Goal: Contribute content

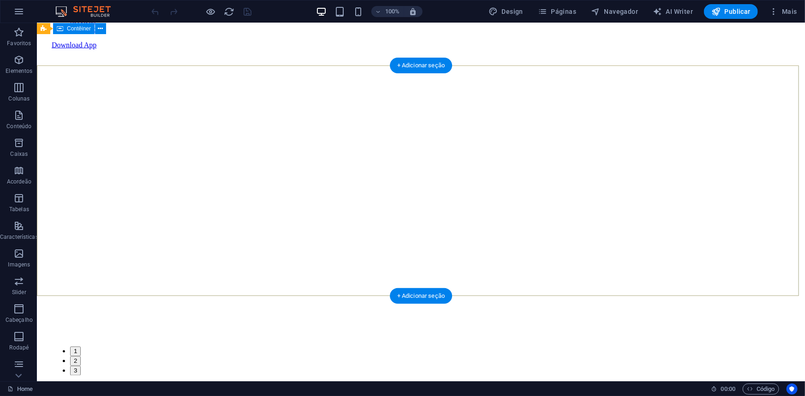
scroll to position [461, 0]
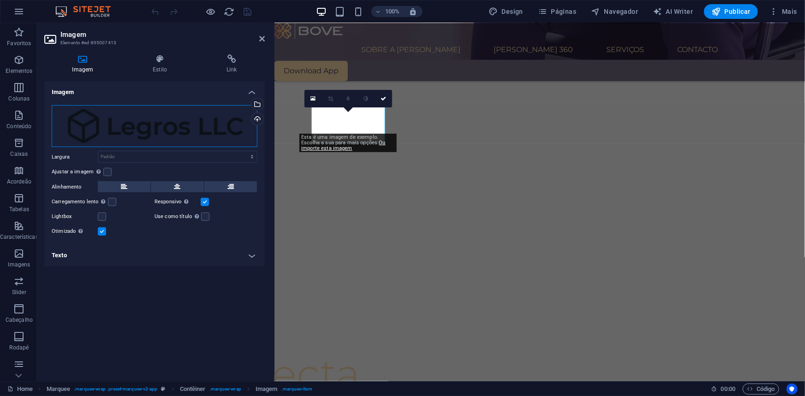
click at [118, 119] on div "Arraste os arquivos aqui, clique para escolher os arquivos ou selecione os arqu…" at bounding box center [155, 126] width 206 height 42
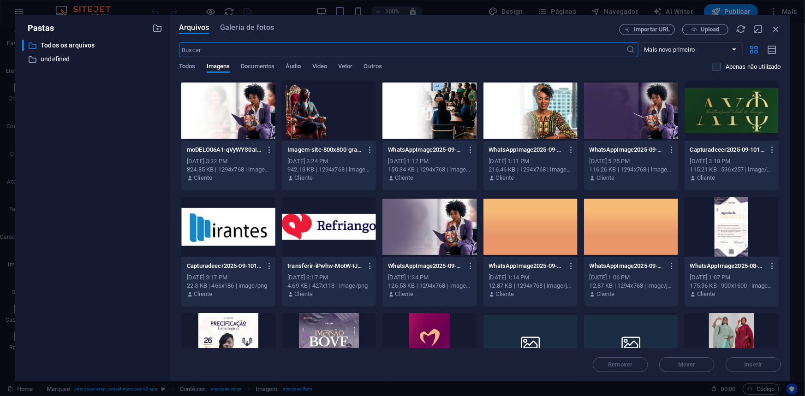
scroll to position [433, 0]
click at [265, 229] on div at bounding box center [228, 227] width 94 height 60
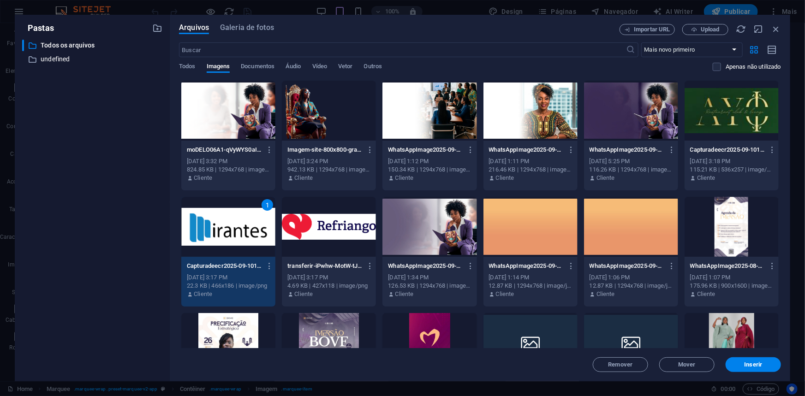
click at [255, 225] on div "1" at bounding box center [228, 227] width 94 height 60
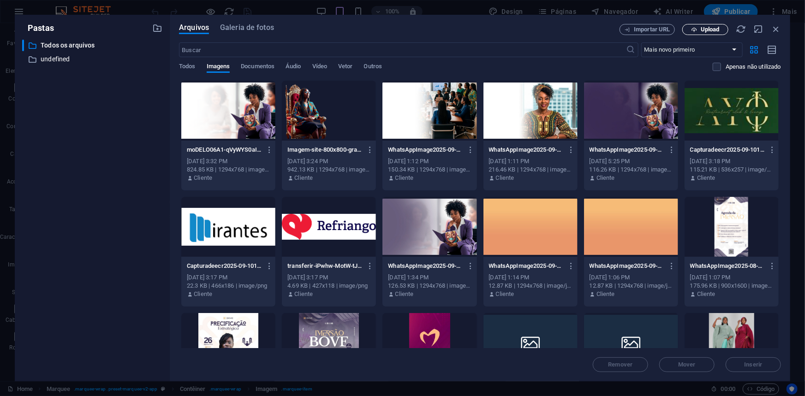
click at [708, 27] on span "Upload" at bounding box center [709, 30] width 19 height 6
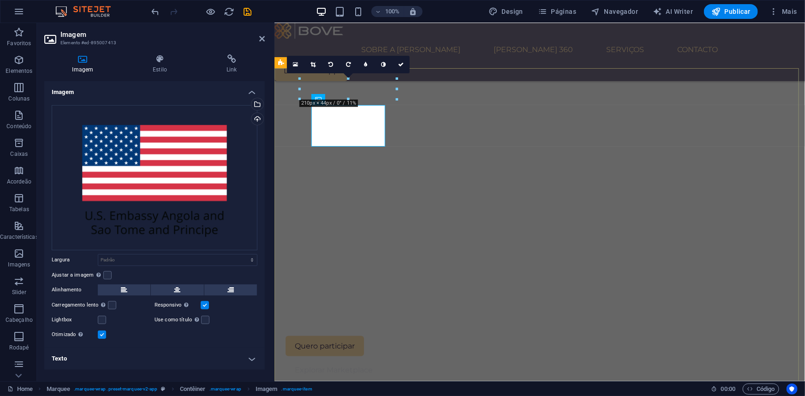
scroll to position [458, 0]
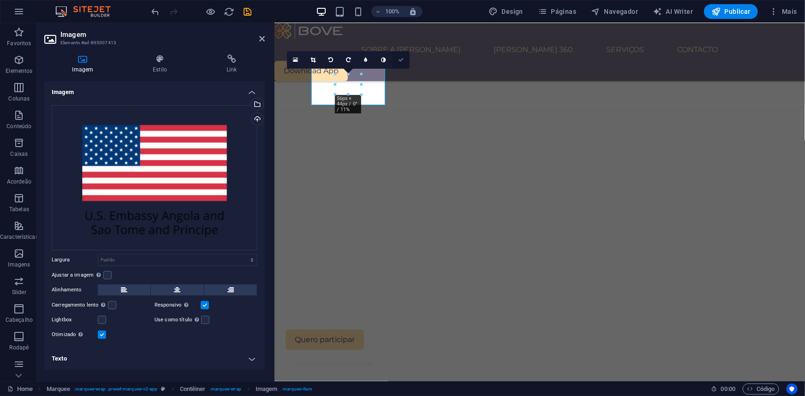
click at [403, 59] on link at bounding box center [401, 60] width 18 height 18
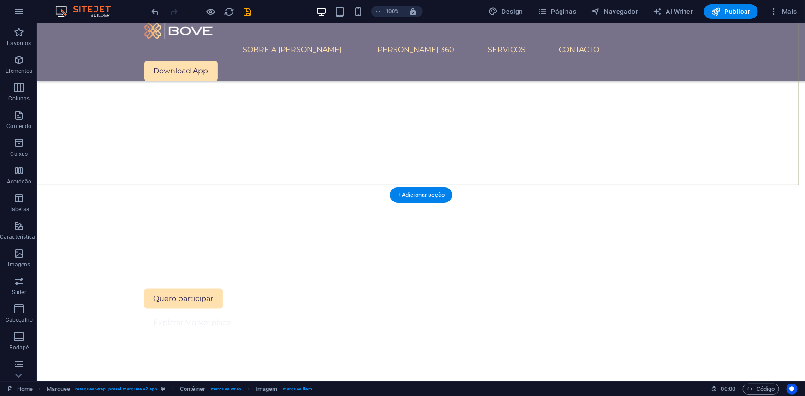
scroll to position [499, 0]
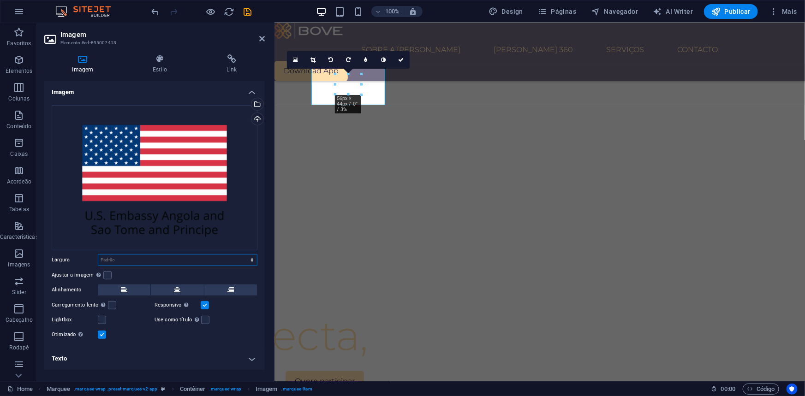
click at [139, 257] on select "Padrão automático px rem % em vh vw" at bounding box center [177, 260] width 159 height 11
select select "px"
click at [244, 255] on select "Padrão automático px rem % em vh vw" at bounding box center [177, 260] width 159 height 11
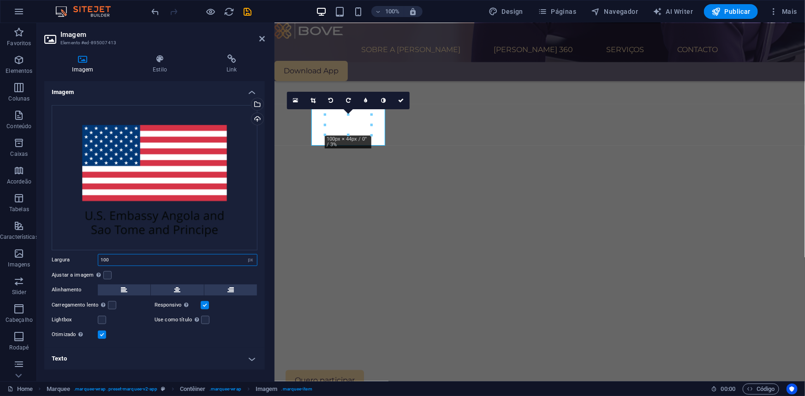
scroll to position [458, 0]
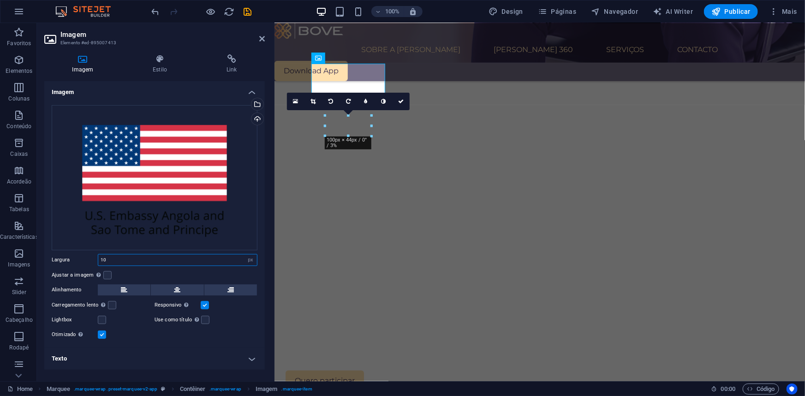
type input "1"
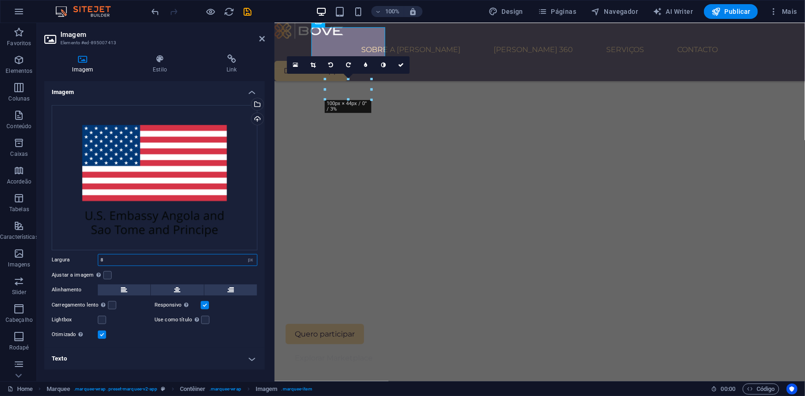
scroll to position [499, 0]
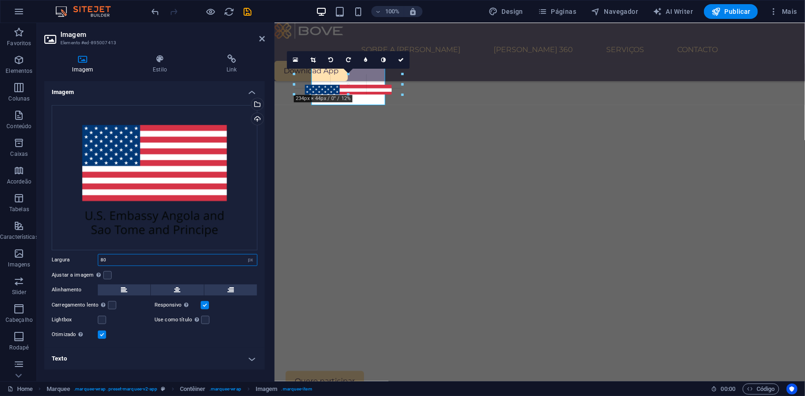
drag, startPoint x: 349, startPoint y: 93, endPoint x: 330, endPoint y: 97, distance: 18.9
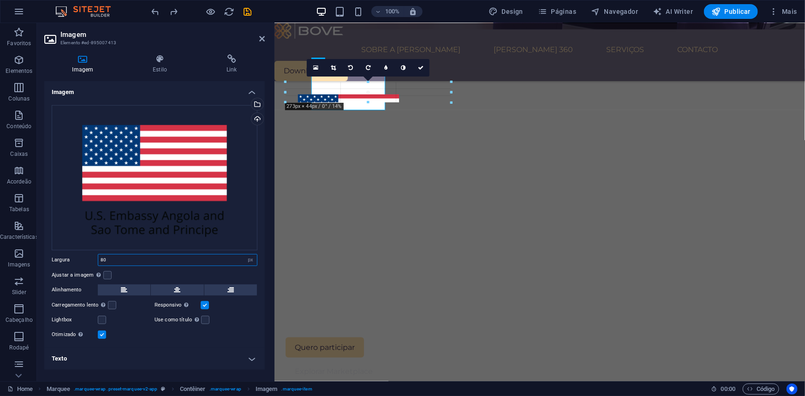
scroll to position [458, 0]
drag, startPoint x: 367, startPoint y: 96, endPoint x: 348, endPoint y: 102, distance: 20.4
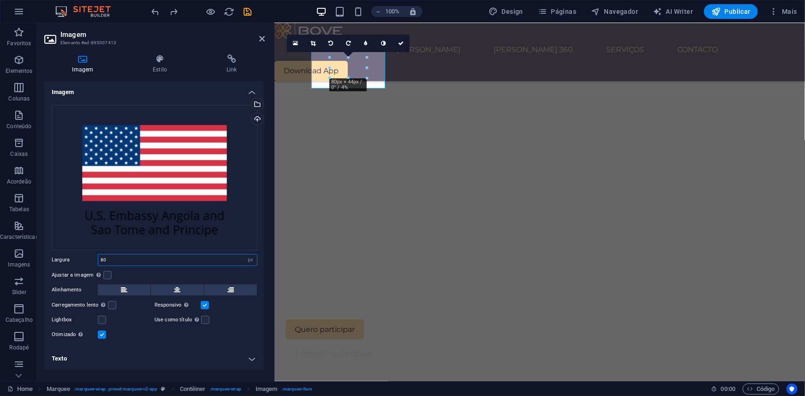
click at [137, 259] on input "80" at bounding box center [177, 260] width 159 height 11
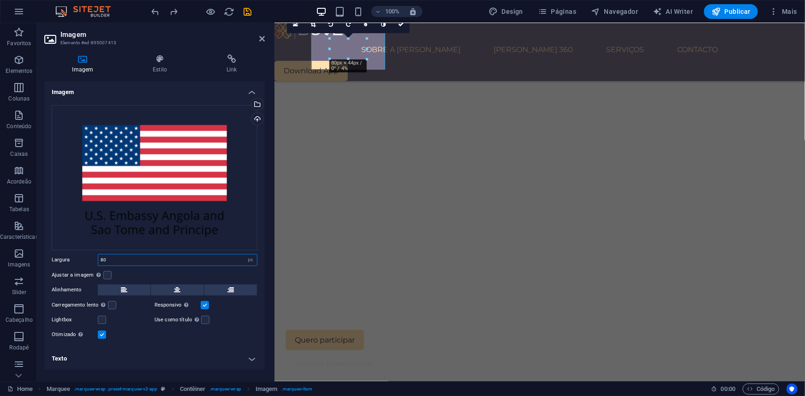
scroll to position [499, 0]
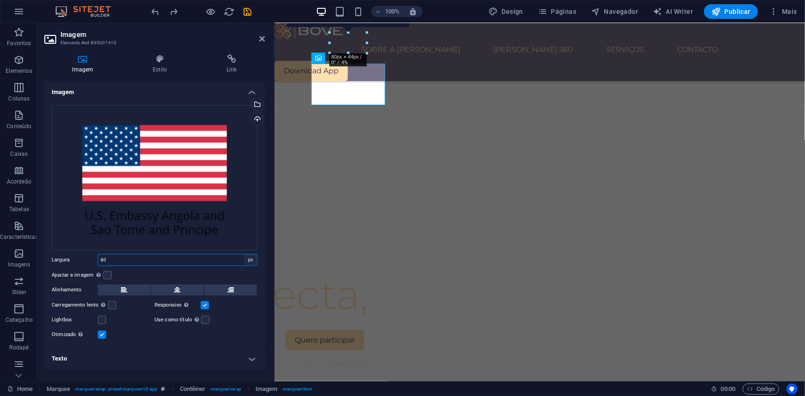
type input "80"
click at [249, 258] on select "Padrão automático px rem % em vh vw" at bounding box center [250, 260] width 13 height 11
select select "default"
click at [244, 255] on select "Padrão automático px rem % em vh vw" at bounding box center [250, 260] width 13 height 11
select select "DISABLED_OPTION_VALUE"
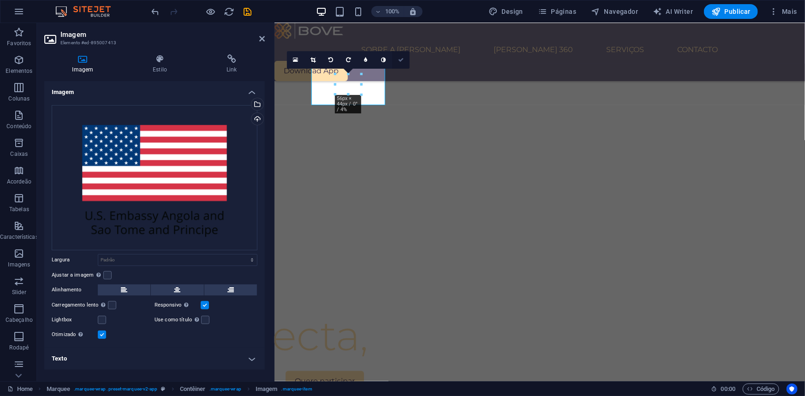
click at [404, 57] on link at bounding box center [401, 60] width 18 height 18
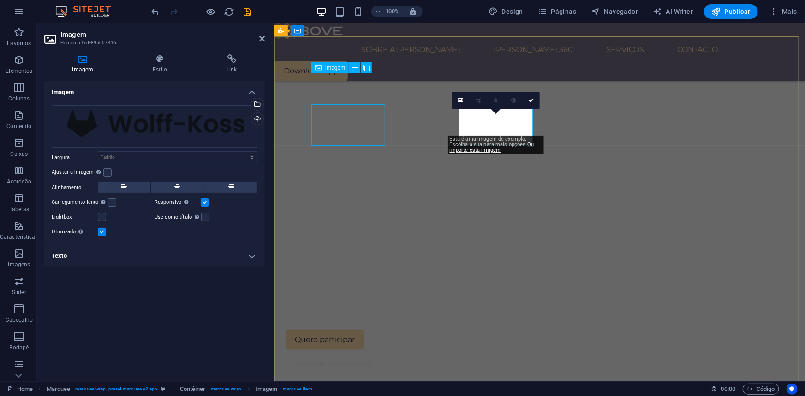
scroll to position [416, 0]
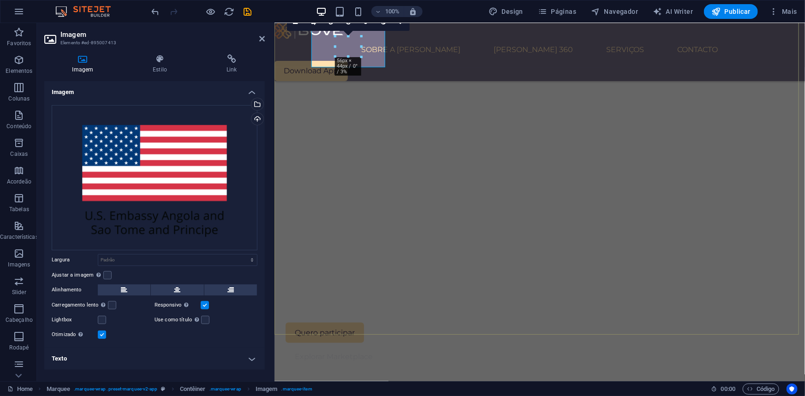
scroll to position [499, 0]
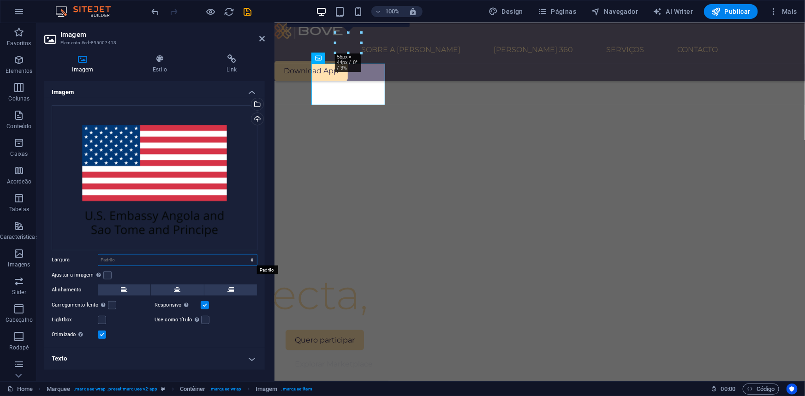
click at [219, 257] on select "Padrão automático px rem % em vh vw" at bounding box center [177, 260] width 159 height 11
select select "px"
click at [244, 255] on select "Padrão automático px rem % em vh vw" at bounding box center [177, 260] width 159 height 11
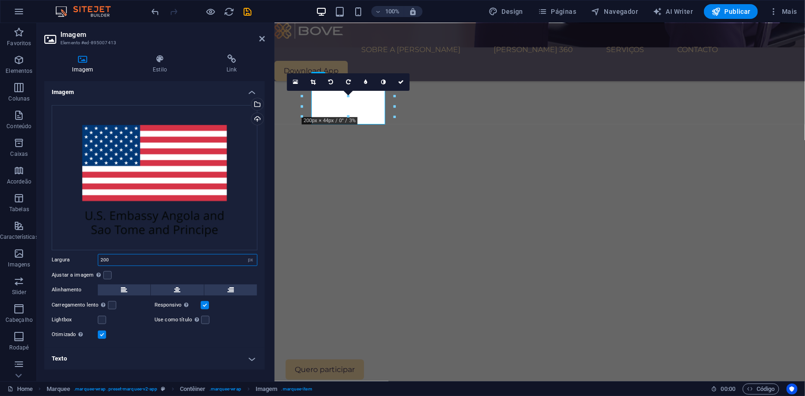
scroll to position [458, 0]
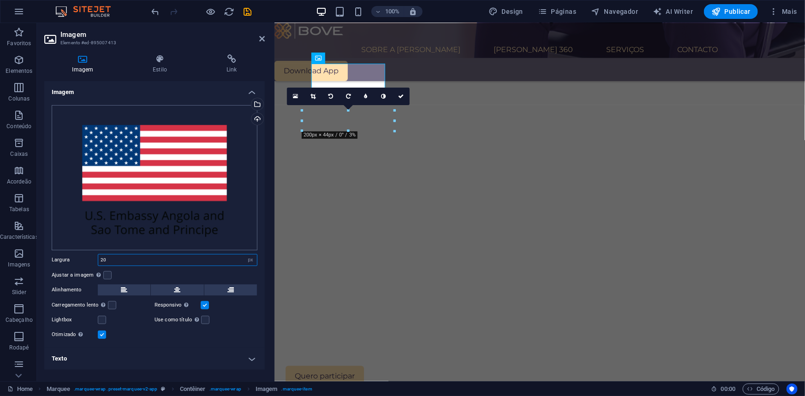
type input "2"
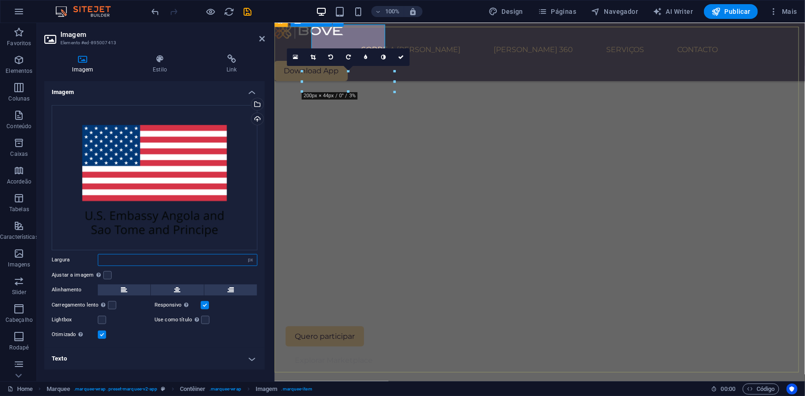
scroll to position [499, 0]
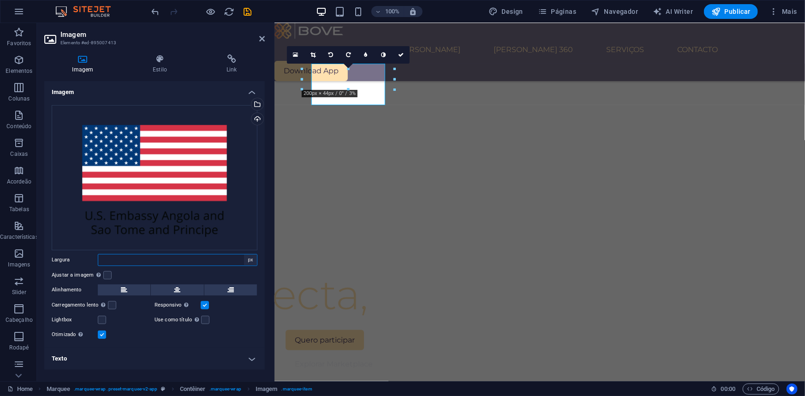
click at [245, 255] on select "Padrão automático px rem % em vh vw" at bounding box center [250, 260] width 13 height 11
click at [244, 255] on select "Padrão automático px rem % em vh vw" at bounding box center [250, 260] width 13 height 11
select select "DISABLED_OPTION_VALUE"
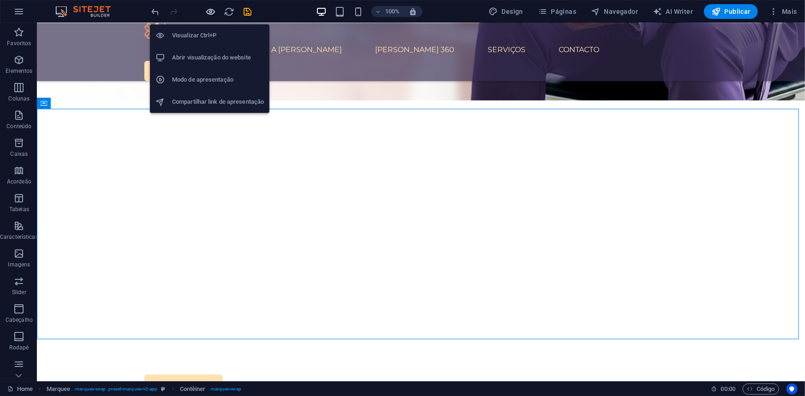
scroll to position [416, 0]
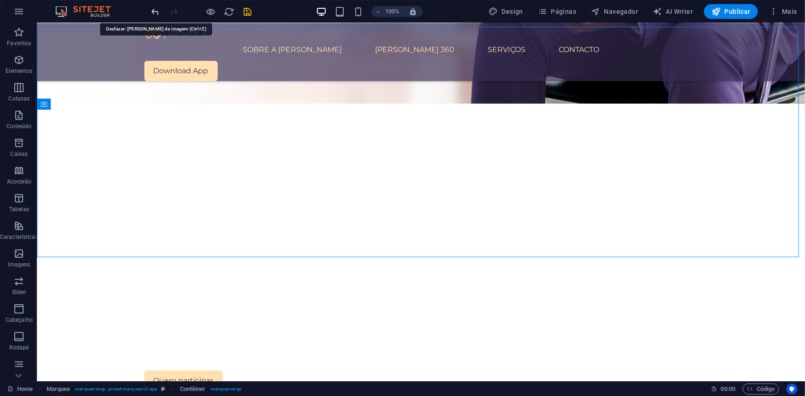
click at [156, 12] on icon "undo" at bounding box center [155, 11] width 11 height 11
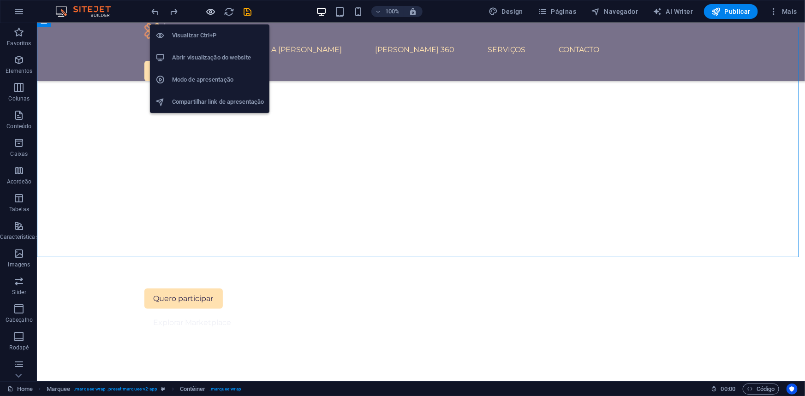
click at [213, 12] on icon "button" at bounding box center [211, 11] width 11 height 11
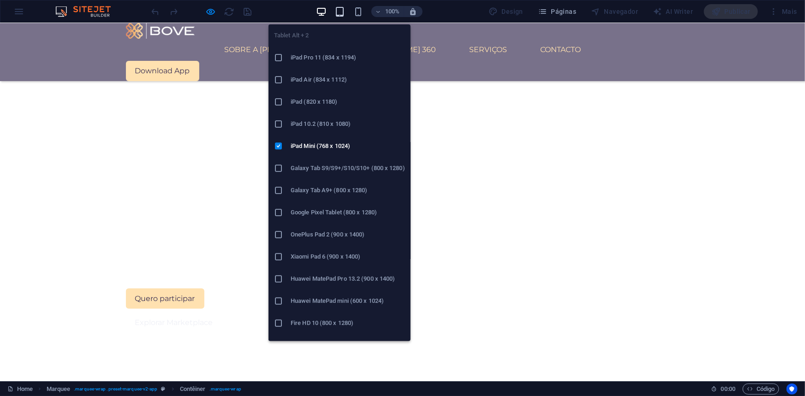
click at [343, 9] on icon "button" at bounding box center [339, 11] width 11 height 11
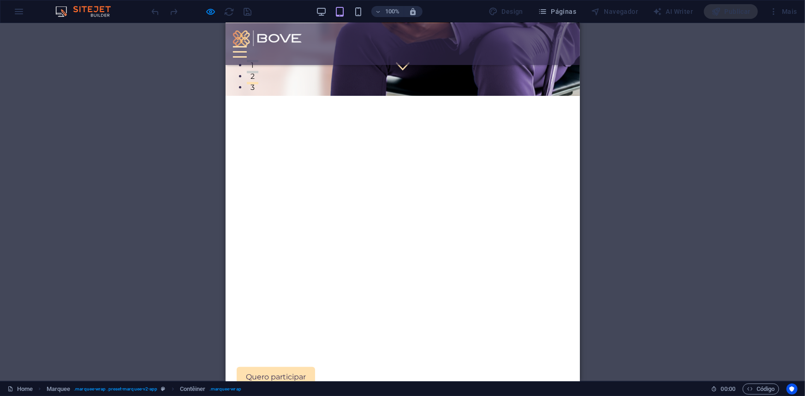
scroll to position [290, 0]
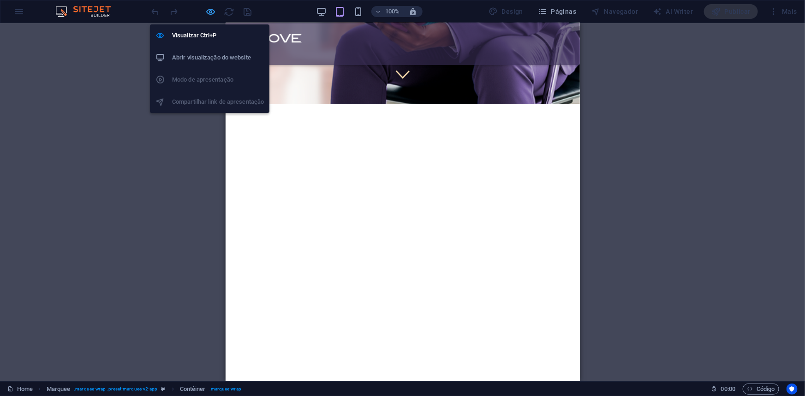
click at [214, 13] on icon "button" at bounding box center [211, 11] width 11 height 11
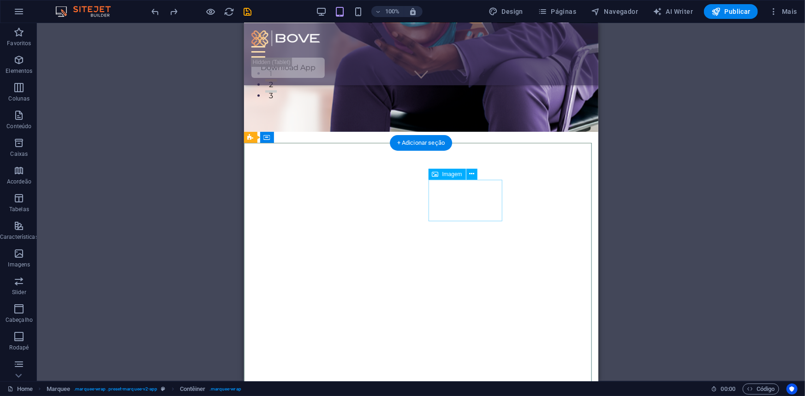
click at [347, 345] on figure at bounding box center [310, 365] width 74 height 41
click at [350, 345] on figure at bounding box center [313, 365] width 74 height 41
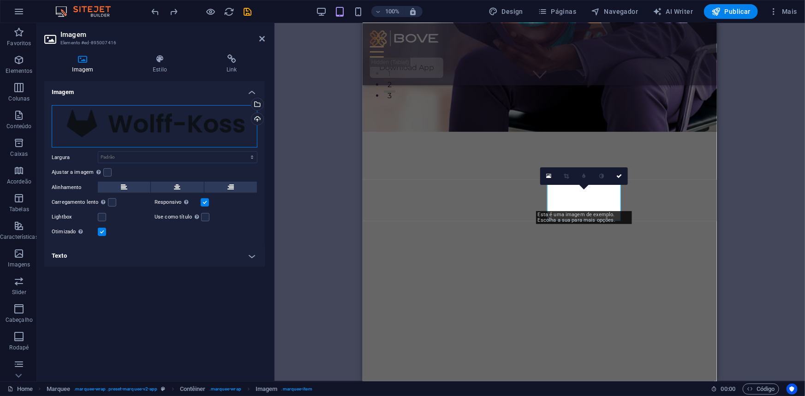
click at [142, 119] on div "Arraste os arquivos aqui, clique para escolher os arquivos ou selecione os arqu…" at bounding box center [155, 126] width 206 height 43
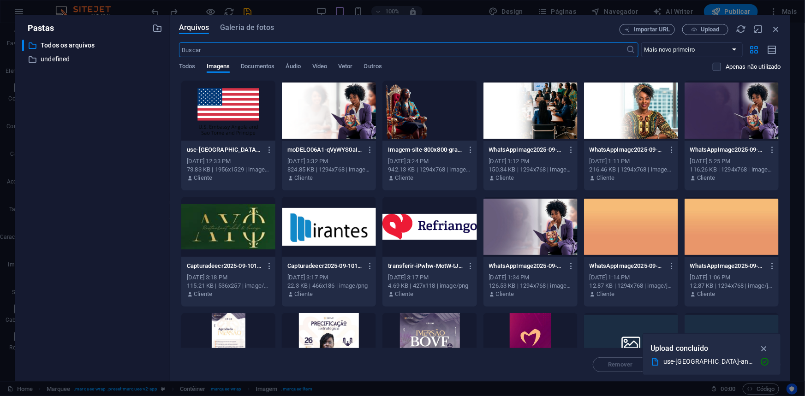
click at [349, 225] on div at bounding box center [329, 227] width 94 height 60
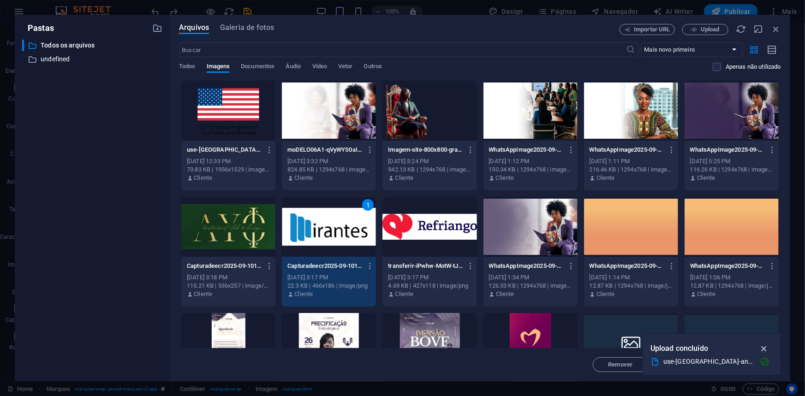
click at [764, 347] on icon "button" at bounding box center [763, 348] width 11 height 10
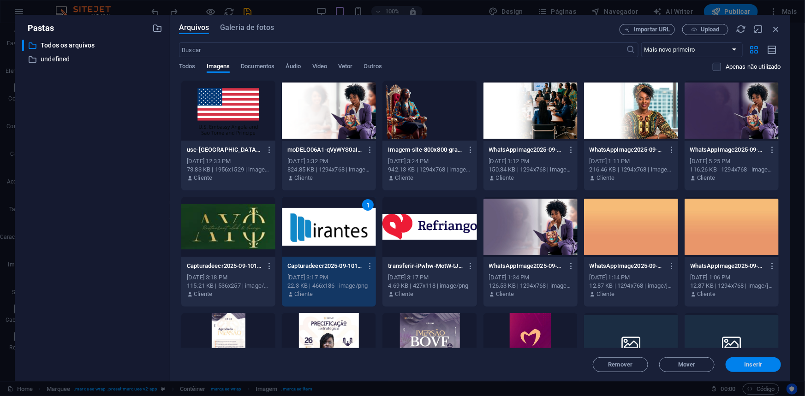
click at [765, 365] on span "Inserir" at bounding box center [753, 365] width 48 height 6
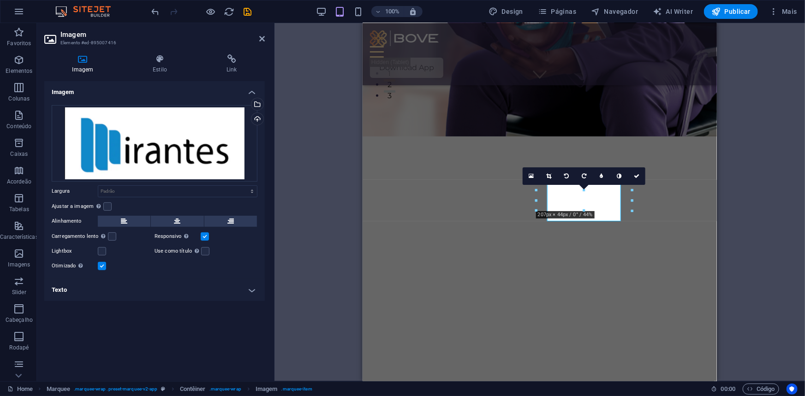
click at [633, 176] on link at bounding box center [637, 176] width 18 height 18
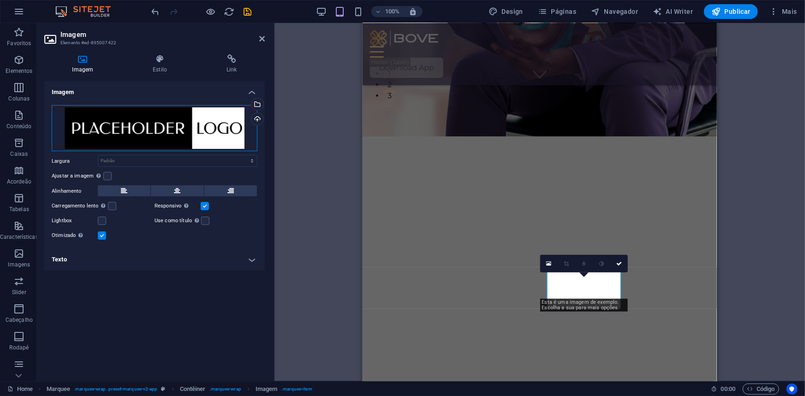
click at [180, 135] on div "Arraste os arquivos aqui, clique para escolher os arquivos ou selecione os arqu…" at bounding box center [155, 128] width 206 height 47
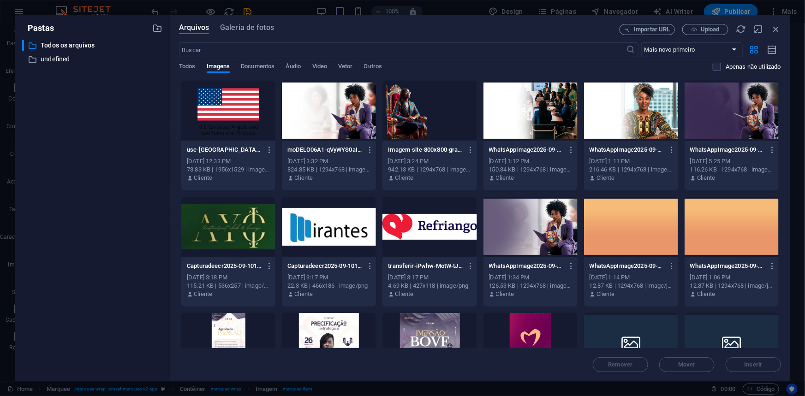
click at [421, 228] on div at bounding box center [429, 227] width 94 height 60
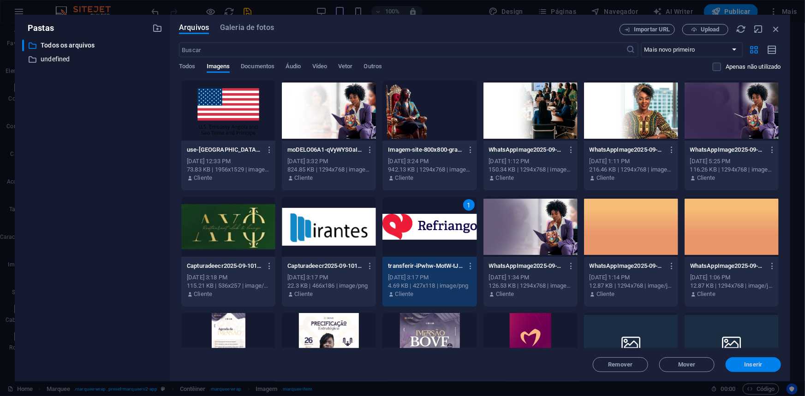
click at [760, 365] on span "Inserir" at bounding box center [753, 365] width 18 height 6
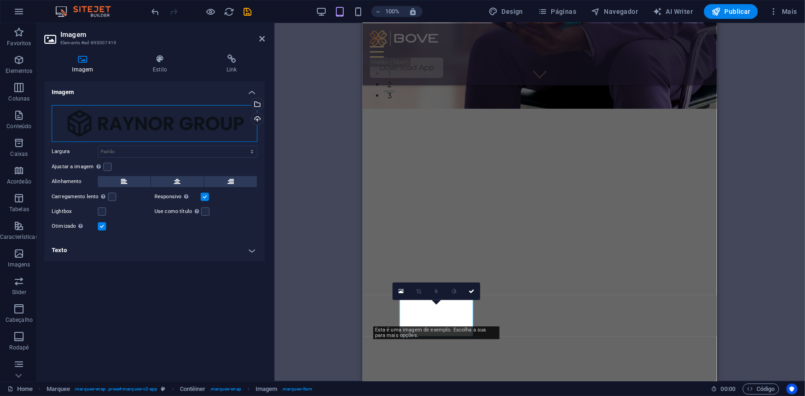
click at [124, 120] on div "Arraste os arquivos aqui, clique para escolher os arquivos ou selecione os arqu…" at bounding box center [155, 123] width 206 height 37
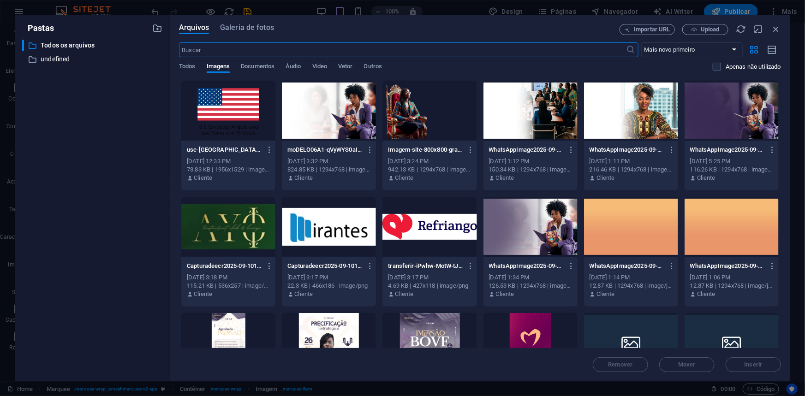
click at [214, 223] on div at bounding box center [228, 227] width 94 height 60
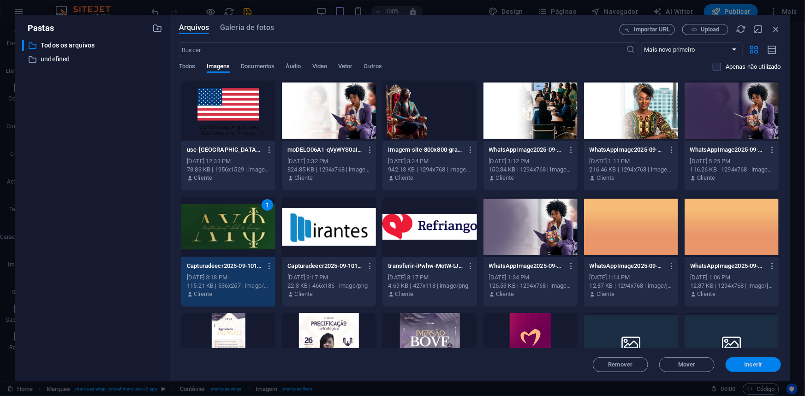
click at [753, 364] on span "Inserir" at bounding box center [753, 365] width 18 height 6
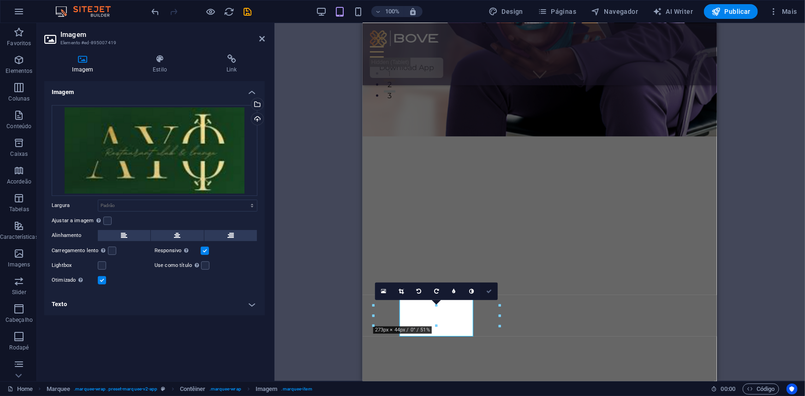
click at [491, 290] on icon at bounding box center [489, 292] width 6 height 6
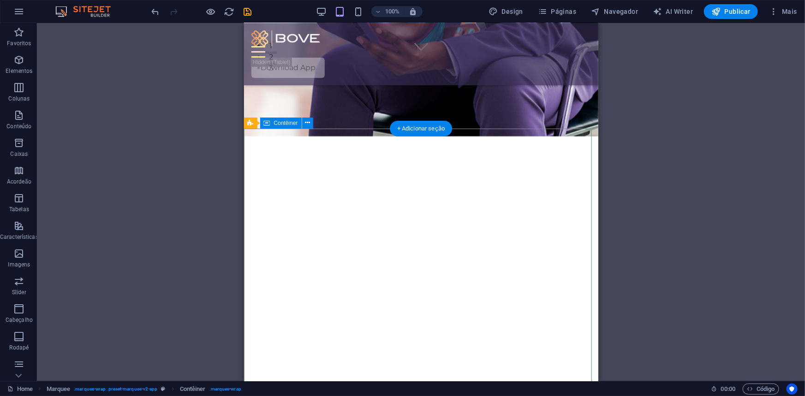
scroll to position [332, 0]
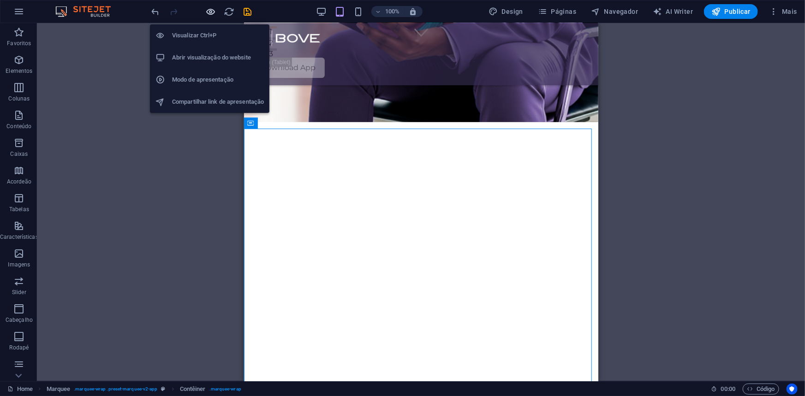
click at [207, 12] on icon "button" at bounding box center [211, 11] width 11 height 11
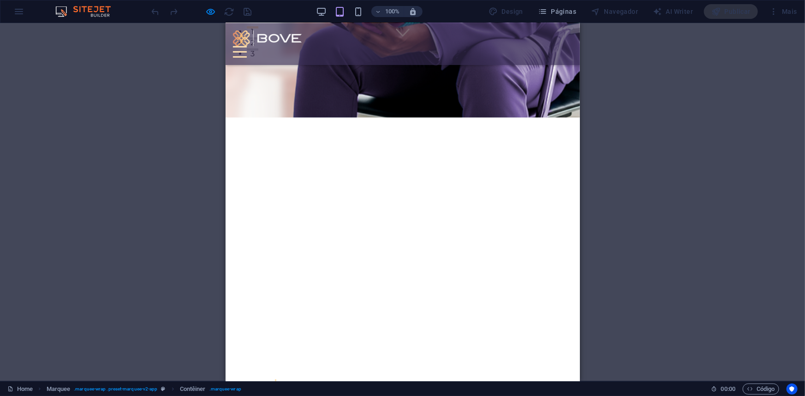
click at [354, 9] on div "100%" at bounding box center [369, 11] width 107 height 15
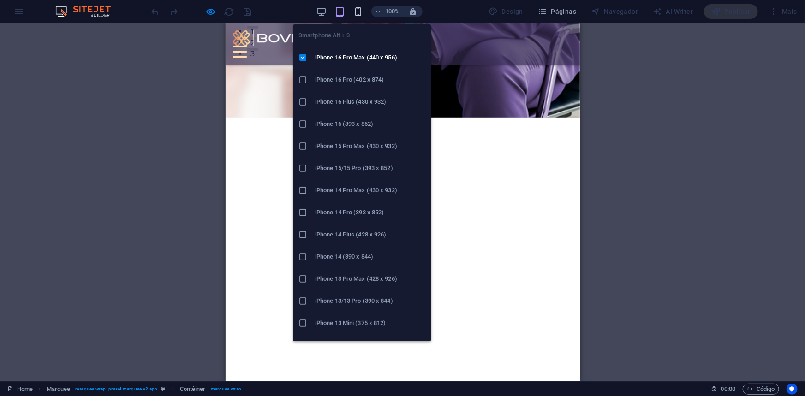
click at [358, 8] on icon "button" at bounding box center [358, 11] width 11 height 11
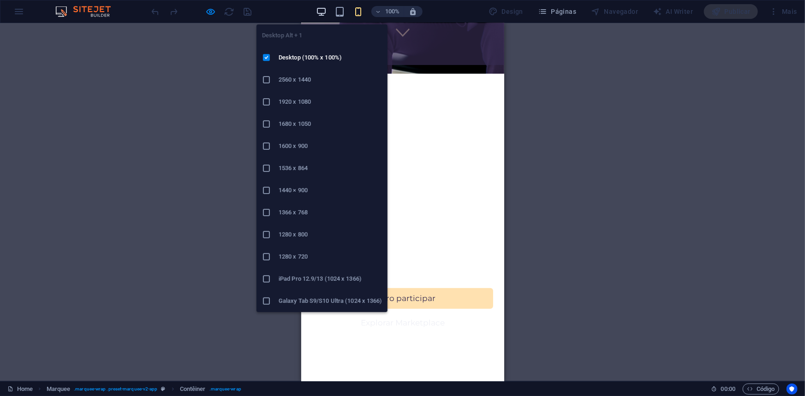
click at [323, 12] on icon "button" at bounding box center [321, 11] width 11 height 11
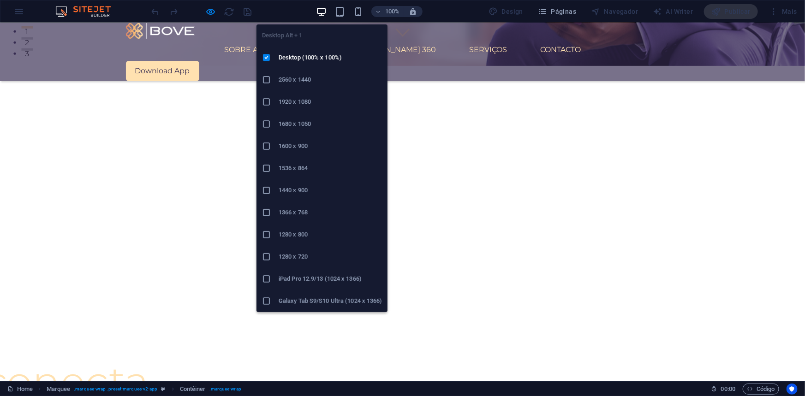
click at [321, 12] on icon "button" at bounding box center [321, 11] width 11 height 11
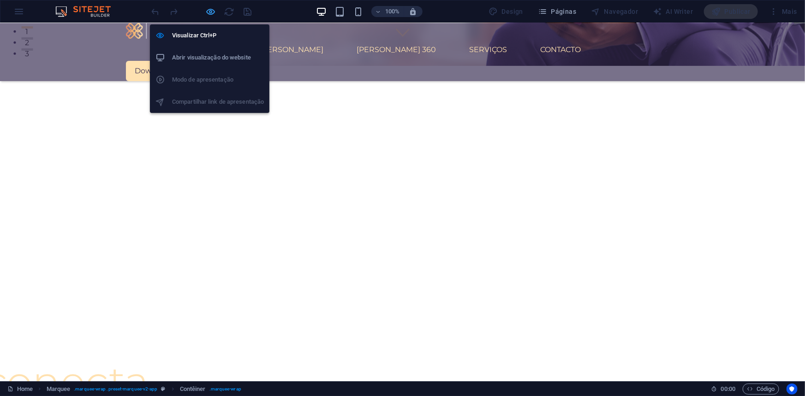
click at [210, 10] on icon "button" at bounding box center [211, 11] width 11 height 11
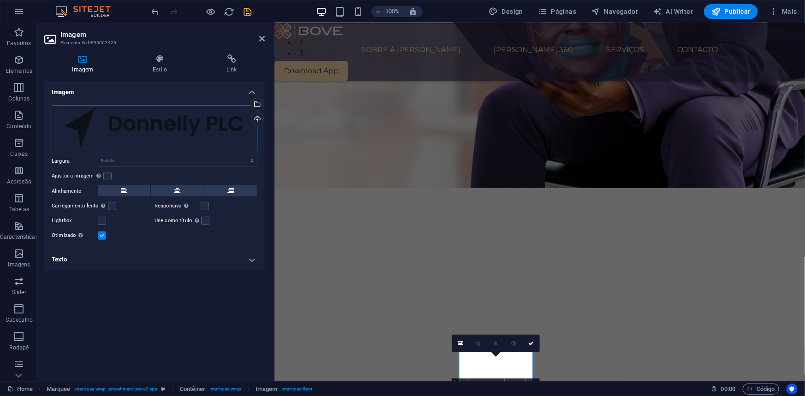
click at [95, 122] on div "Arraste os arquivos aqui, clique para escolher os arquivos ou selecione os arqu…" at bounding box center [155, 128] width 206 height 47
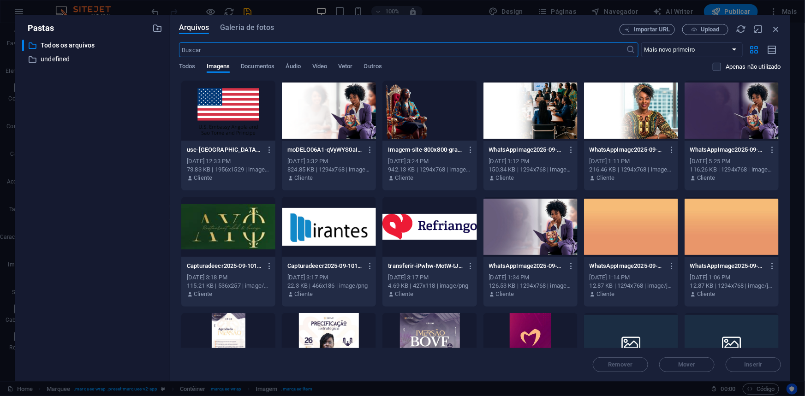
scroll to position [518, 0]
click at [715, 27] on span "Upload" at bounding box center [709, 30] width 19 height 6
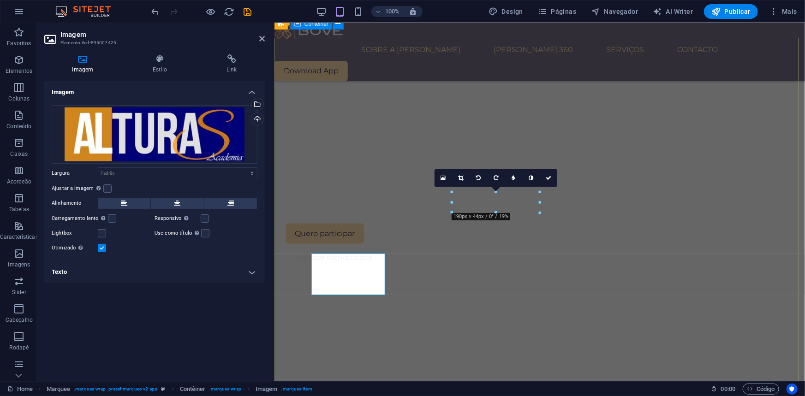
scroll to position [456, 0]
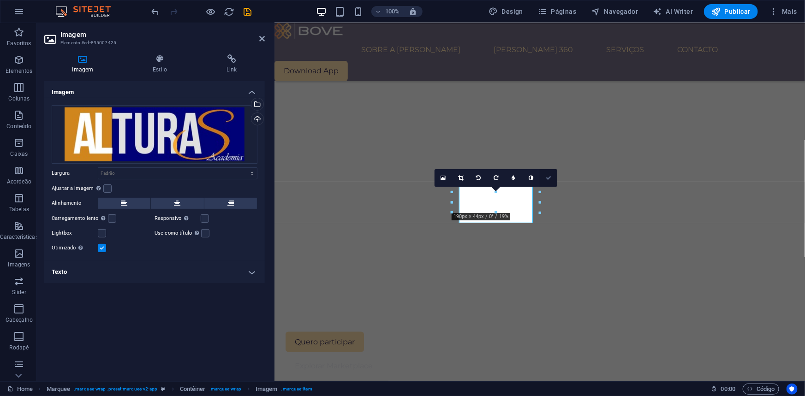
drag, startPoint x: 548, startPoint y: 175, endPoint x: 508, endPoint y: 152, distance: 46.7
click at [548, 175] on icon at bounding box center [548, 178] width 6 height 6
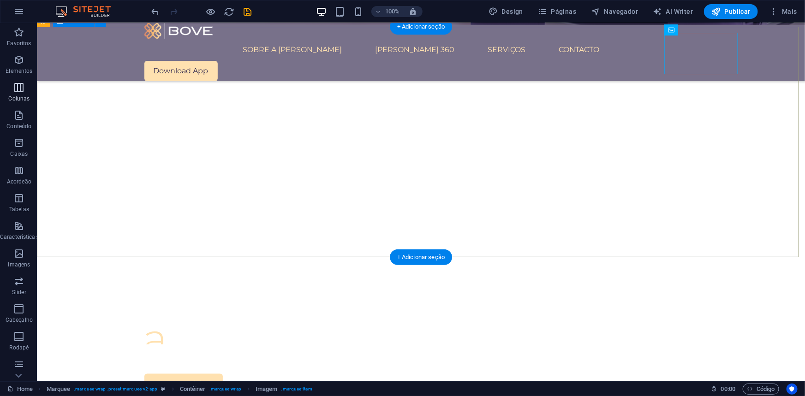
scroll to position [497, 0]
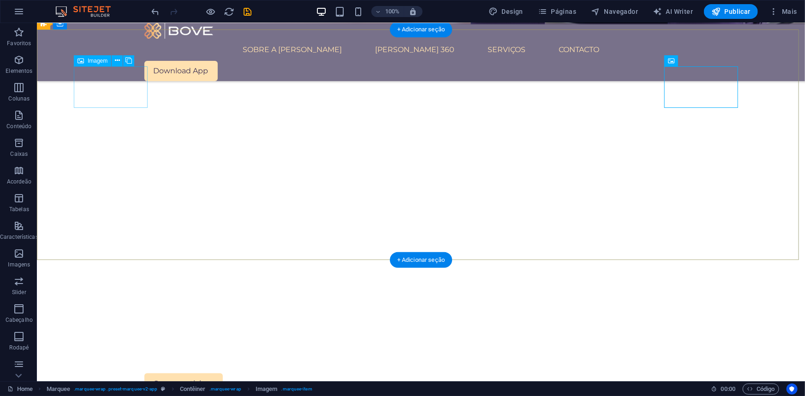
click at [117, 251] on figure at bounding box center [100, 271] width 74 height 41
click at [117, 251] on figure at bounding box center [102, 271] width 74 height 41
select select "px"
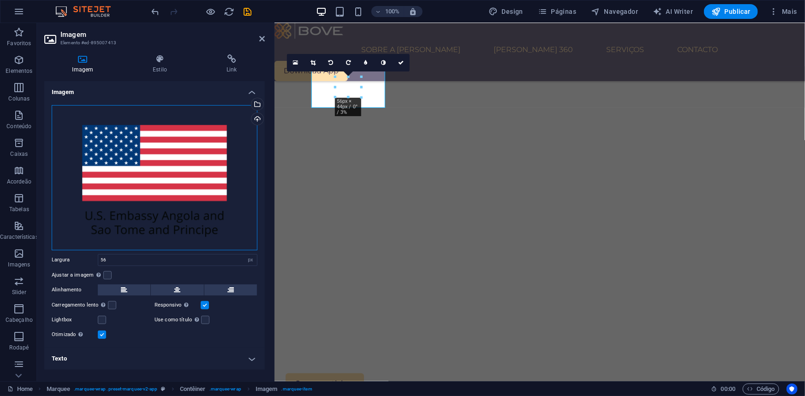
click at [151, 176] on div "Arraste os arquivos aqui, clique para escolher os arquivos ou selecione os arqu…" at bounding box center [155, 177] width 206 height 145
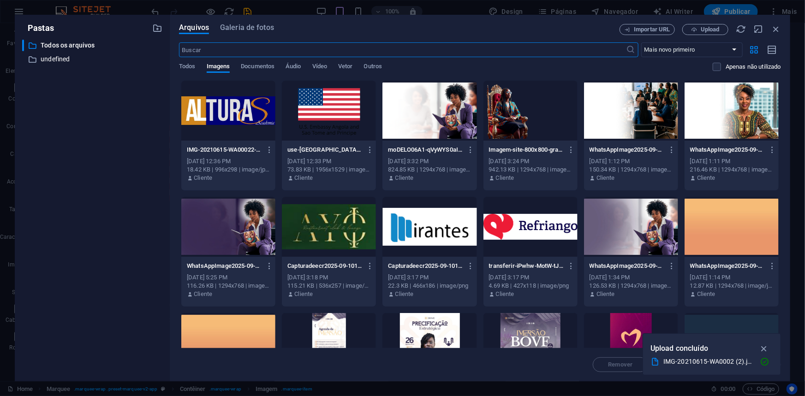
scroll to position [330, 0]
click at [699, 32] on span "Upload" at bounding box center [705, 30] width 38 height 6
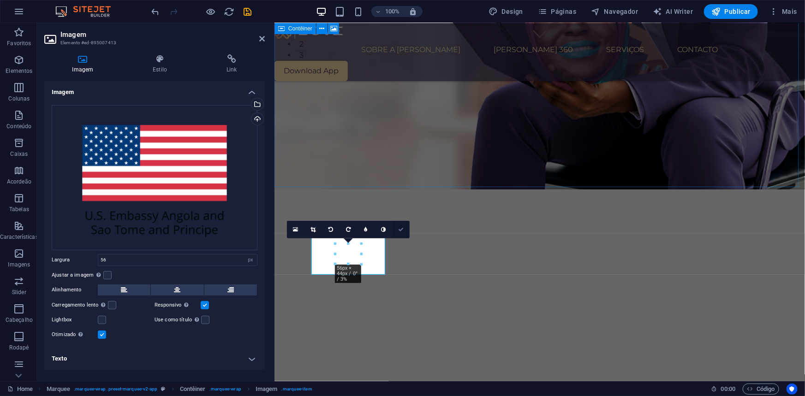
click at [401, 229] on icon at bounding box center [401, 230] width 6 height 6
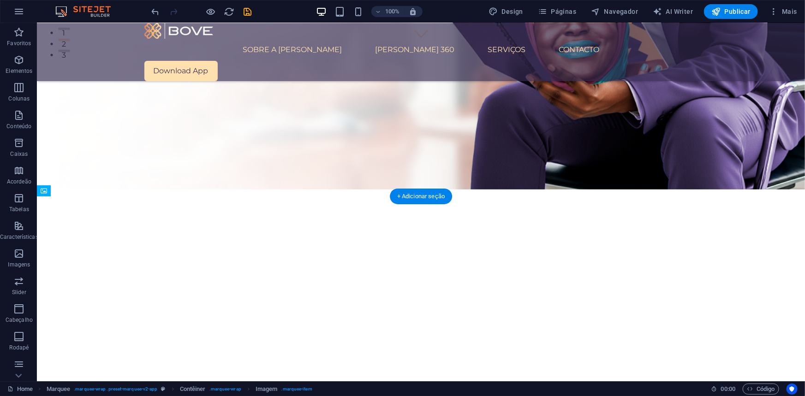
drag, startPoint x: 720, startPoint y: 252, endPoint x: 231, endPoint y: 248, distance: 489.2
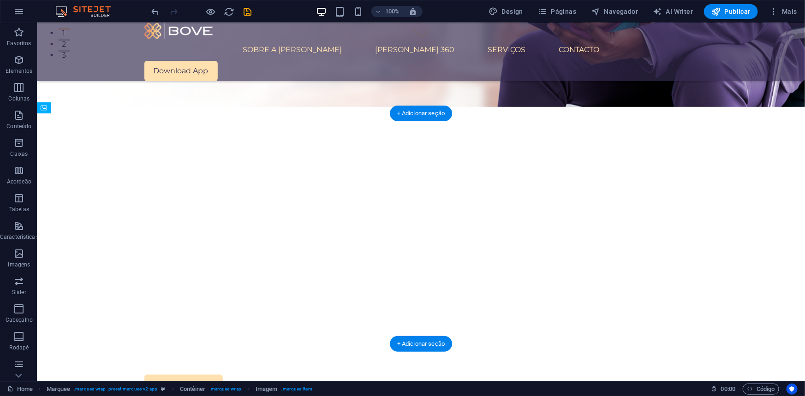
drag, startPoint x: 430, startPoint y: 166, endPoint x: 383, endPoint y: 288, distance: 130.8
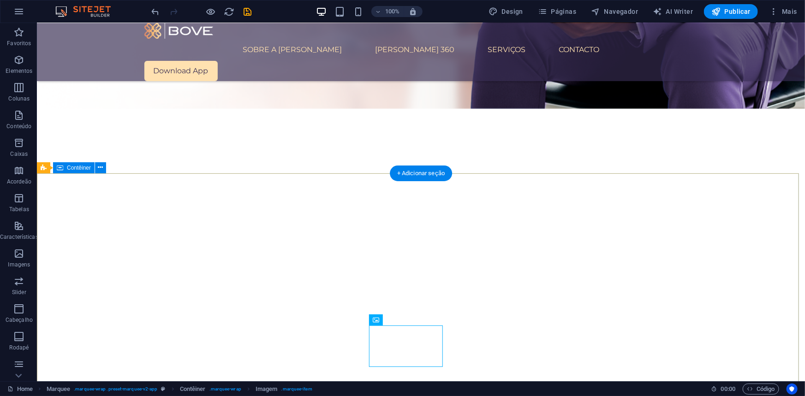
scroll to position [414, 0]
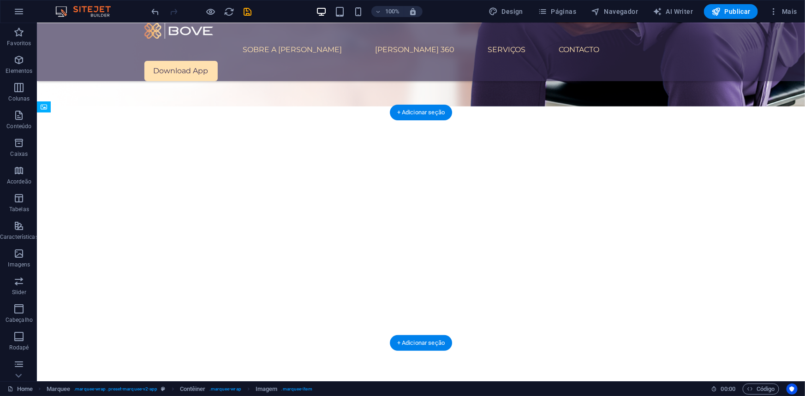
drag, startPoint x: 427, startPoint y: 165, endPoint x: 710, endPoint y: 180, distance: 283.0
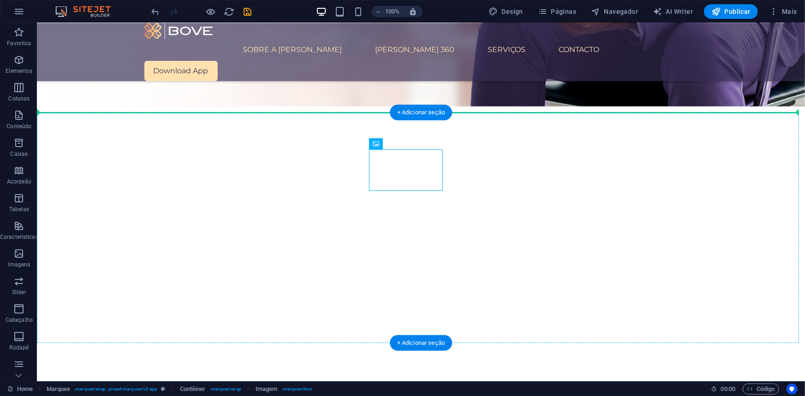
drag, startPoint x: 420, startPoint y: 166, endPoint x: 608, endPoint y: 178, distance: 188.6
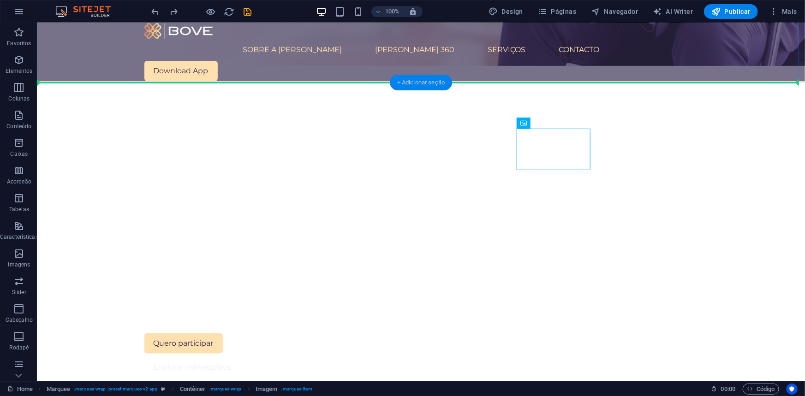
scroll to position [351, 0]
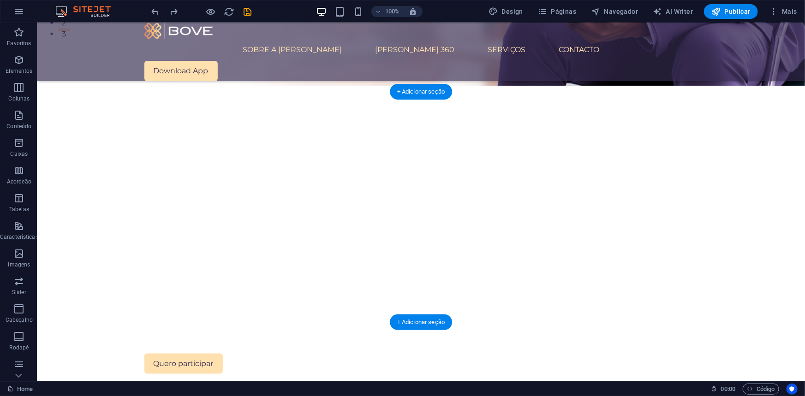
drag, startPoint x: 557, startPoint y: 84, endPoint x: 372, endPoint y: 156, distance: 199.4
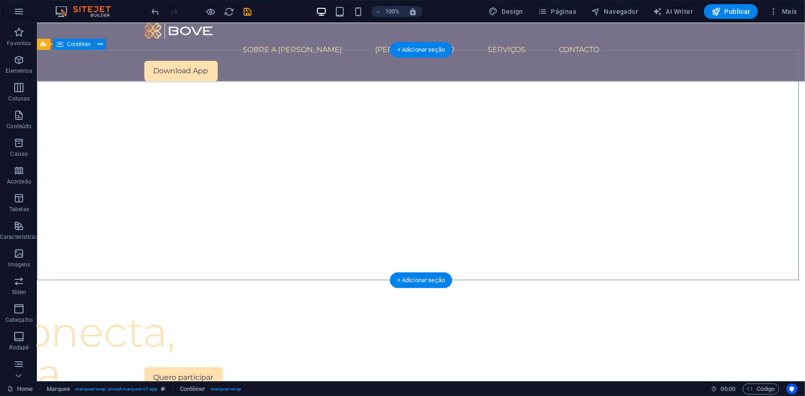
scroll to position [519, 0]
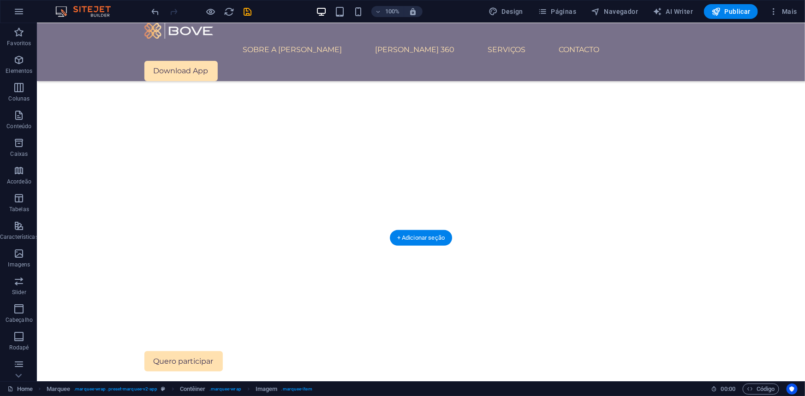
drag, startPoint x: 413, startPoint y: 178, endPoint x: 76, endPoint y: 164, distance: 336.9
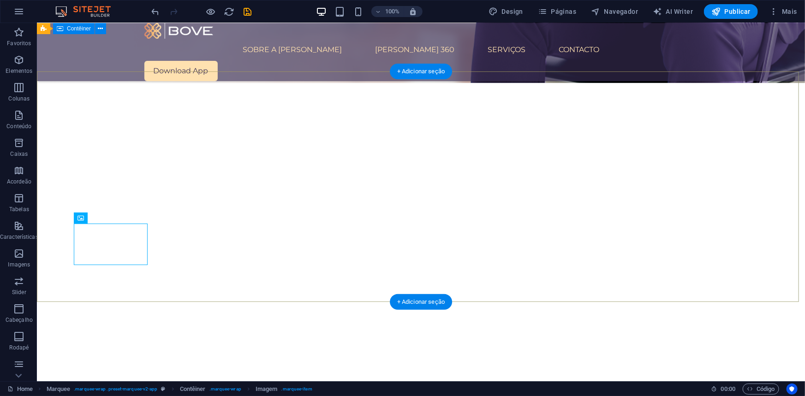
scroll to position [435, 0]
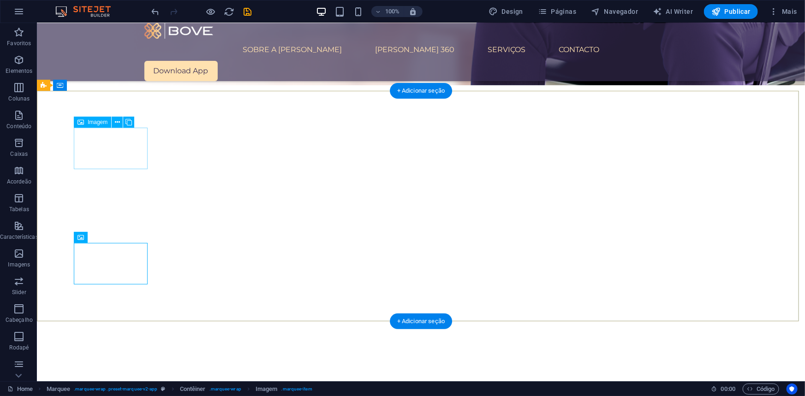
click at [99, 313] on figure at bounding box center [100, 333] width 74 height 41
select select "px"
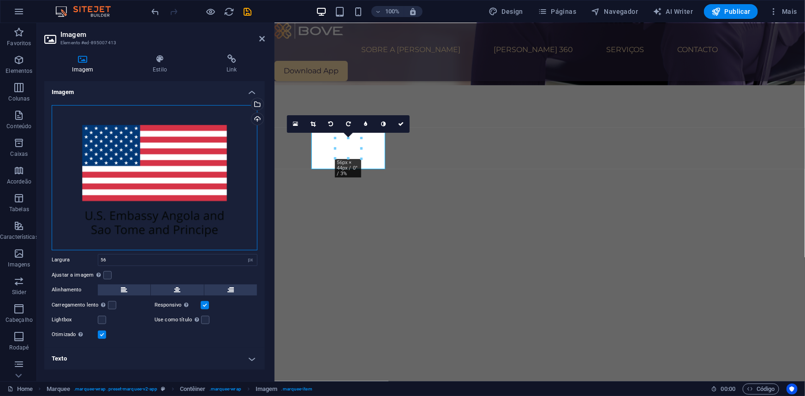
click at [121, 148] on div "Arraste os arquivos aqui, clique para escolher os arquivos ou selecione os arqu…" at bounding box center [155, 177] width 206 height 145
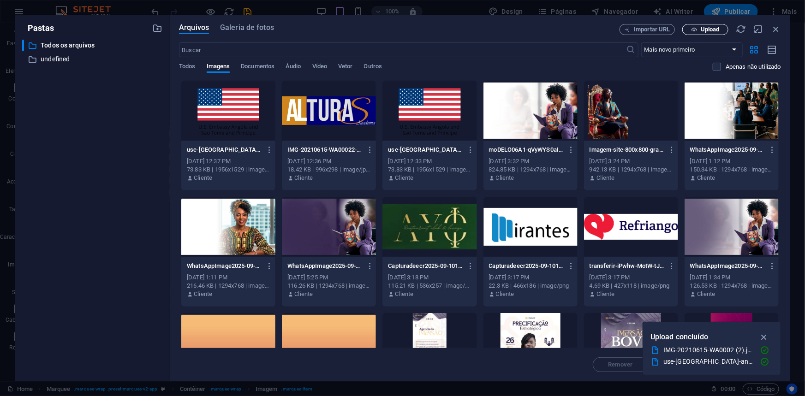
click at [718, 30] on span "Upload" at bounding box center [709, 30] width 19 height 6
click at [765, 323] on icon "button" at bounding box center [763, 325] width 11 height 10
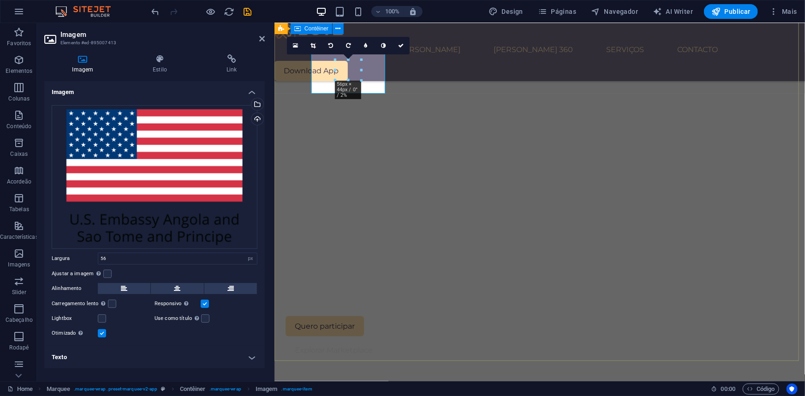
scroll to position [472, 0]
click at [396, 47] on link at bounding box center [401, 46] width 18 height 18
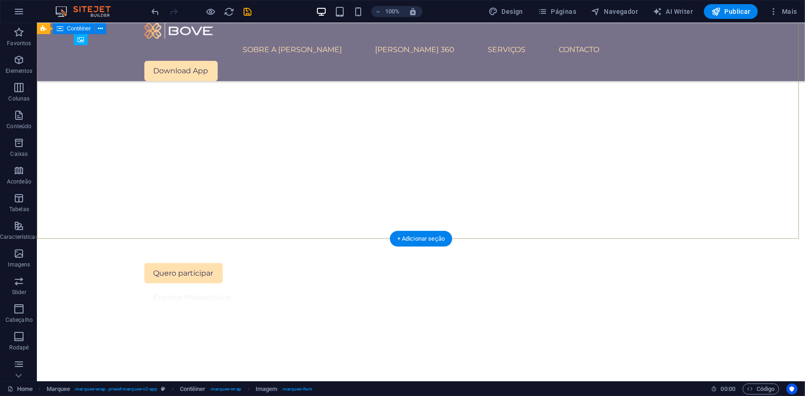
scroll to position [514, 0]
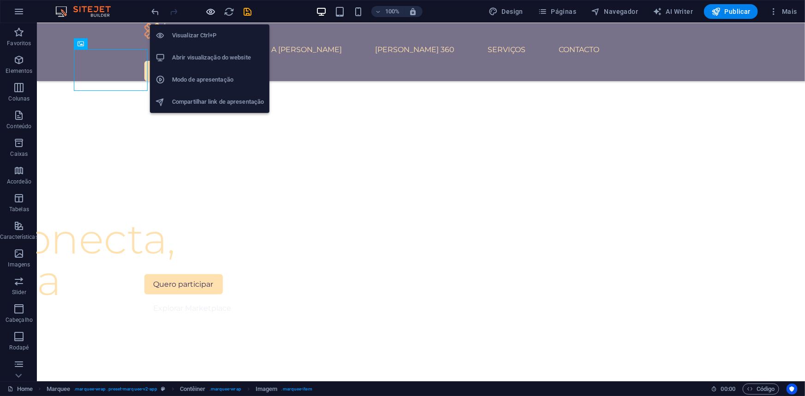
click at [208, 13] on icon "button" at bounding box center [211, 11] width 11 height 11
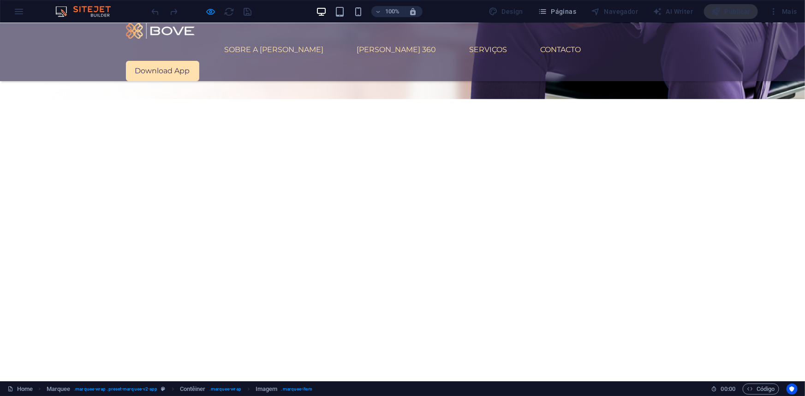
scroll to position [430, 0]
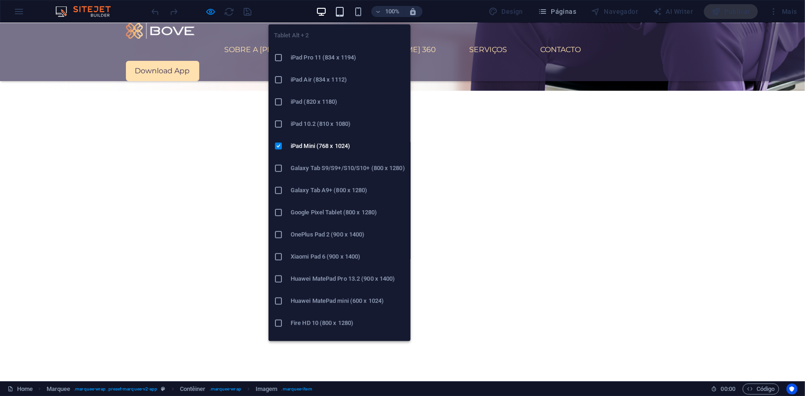
click at [341, 13] on icon "button" at bounding box center [339, 11] width 11 height 11
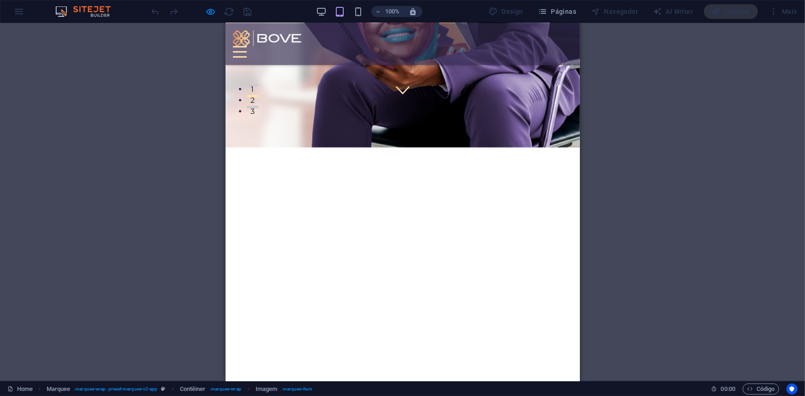
scroll to position [262, 0]
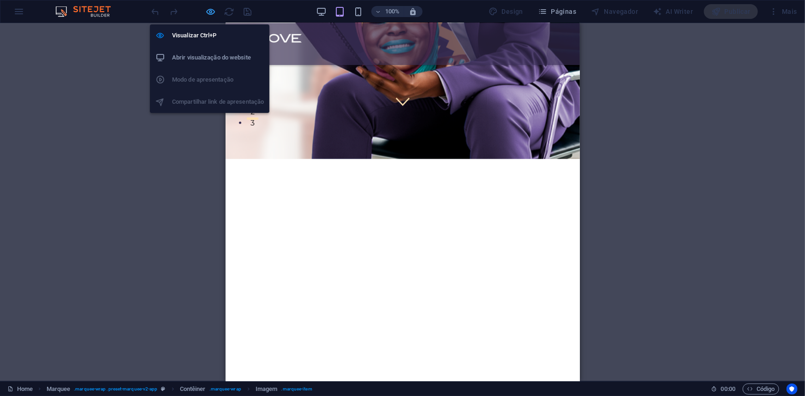
click at [211, 7] on icon "button" at bounding box center [211, 11] width 11 height 11
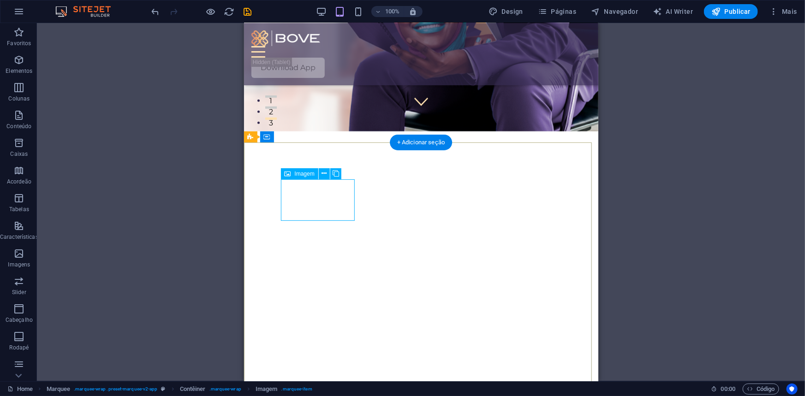
click at [314, 239] on figure at bounding box center [311, 259] width 74 height 41
click at [314, 239] on figure at bounding box center [315, 259] width 74 height 41
click at [314, 239] on figure at bounding box center [313, 259] width 74 height 41
select select "px"
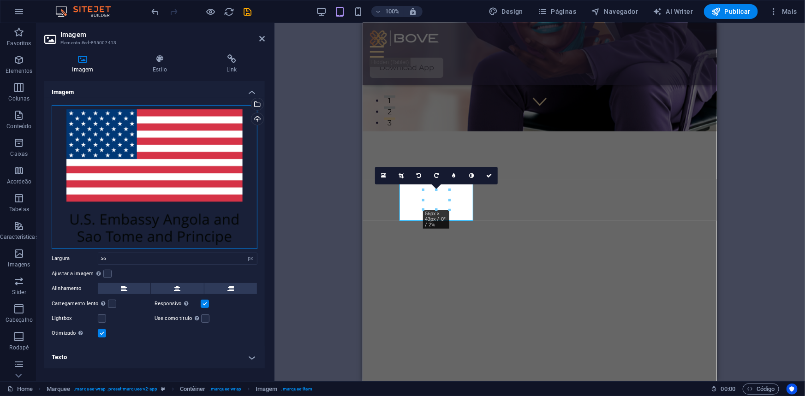
click at [176, 162] on div "Arraste os arquivos aqui, clique para escolher os arquivos ou selecione os arqu…" at bounding box center [155, 177] width 206 height 144
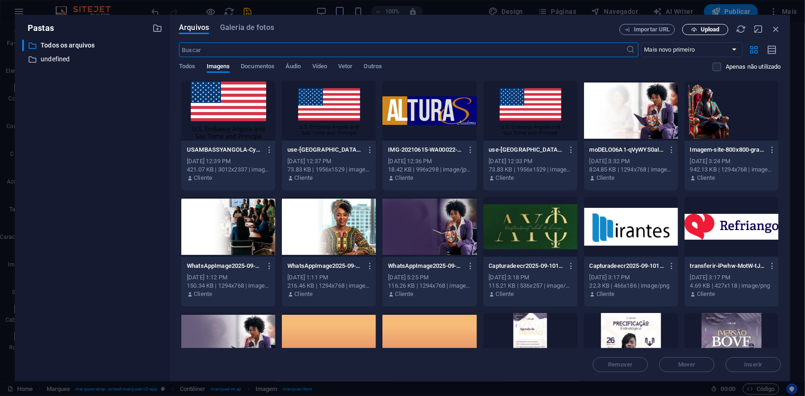
click at [710, 27] on span "Upload" at bounding box center [709, 30] width 19 height 6
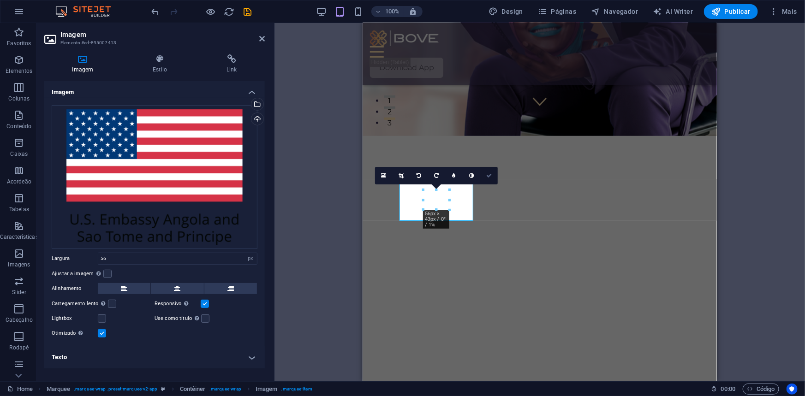
click at [493, 173] on link at bounding box center [489, 176] width 18 height 18
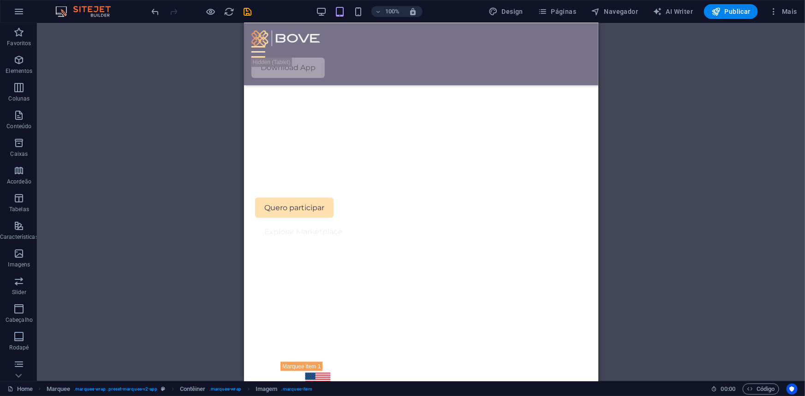
scroll to position [527, 0]
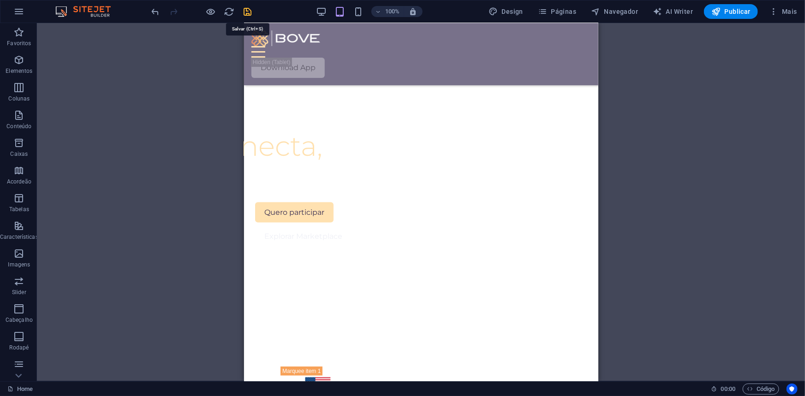
click at [244, 11] on icon "save" at bounding box center [248, 11] width 11 height 11
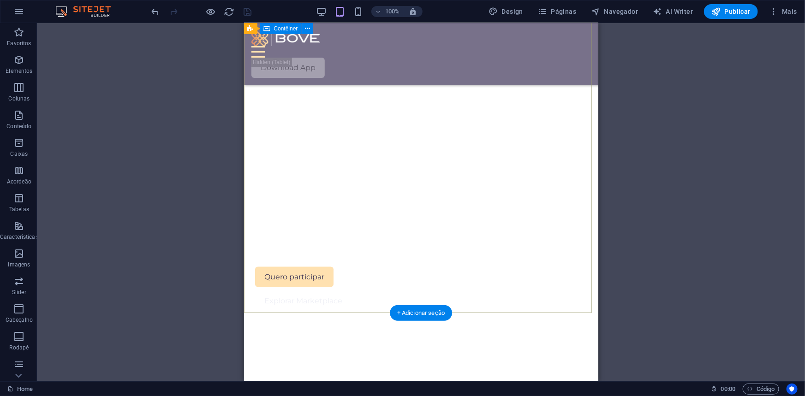
scroll to position [457, 0]
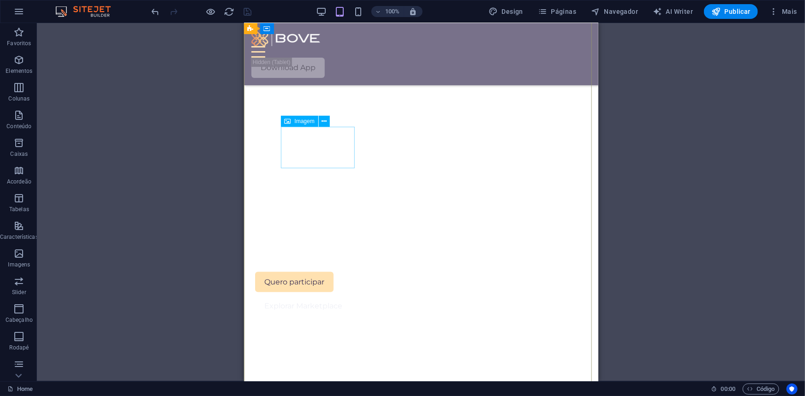
click at [329, 261] on figure at bounding box center [304, 281] width 74 height 41
click at [329, 261] on figure at bounding box center [316, 281] width 74 height 41
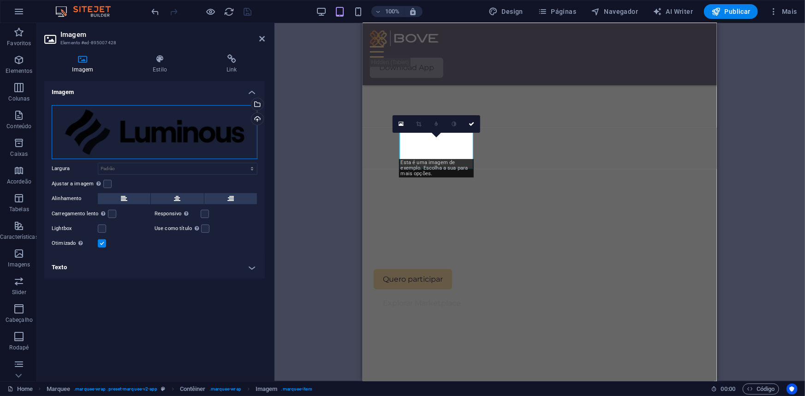
click at [168, 124] on div "Arraste os arquivos aqui, clique para escolher os arquivos ou selecione os arqu…" at bounding box center [155, 132] width 206 height 54
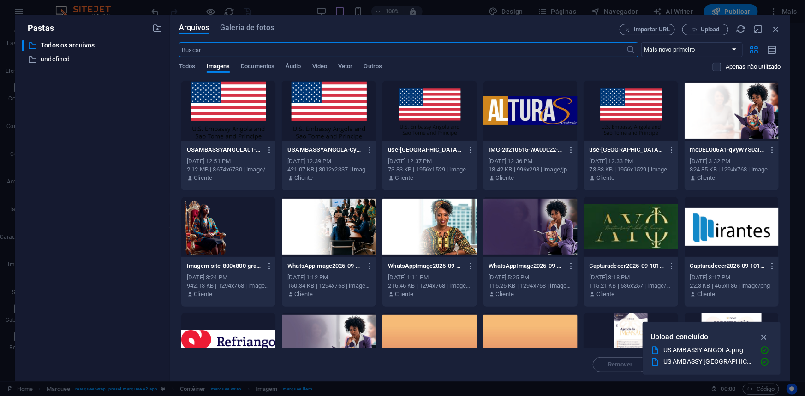
scroll to position [430, 0]
click at [694, 28] on icon "button" at bounding box center [694, 30] width 6 height 6
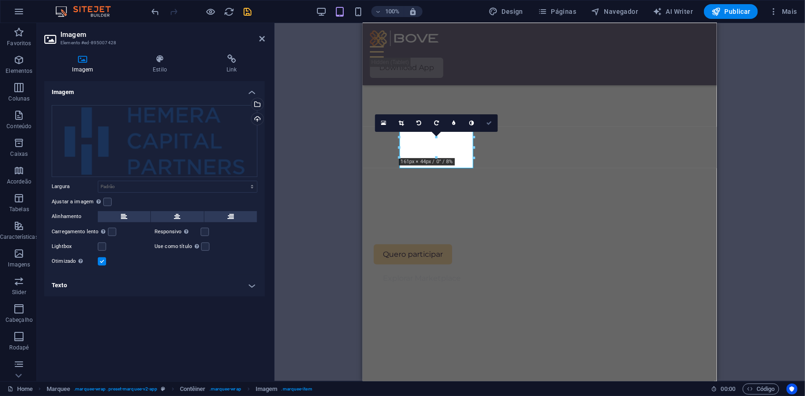
click at [493, 121] on link at bounding box center [489, 123] width 18 height 18
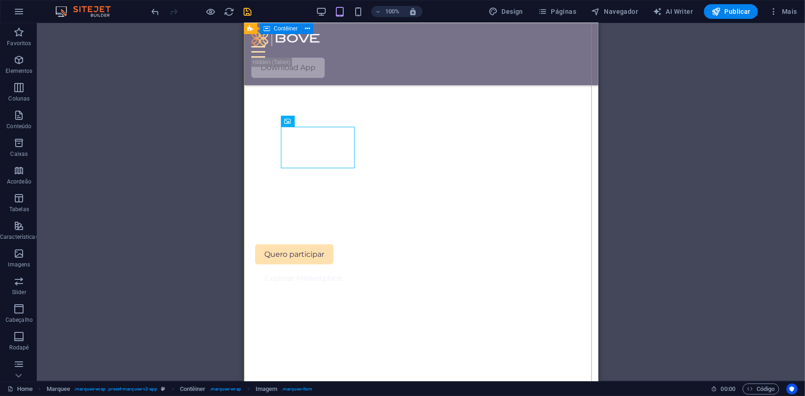
click at [398, 196] on div at bounding box center [418, 371] width 354 height 664
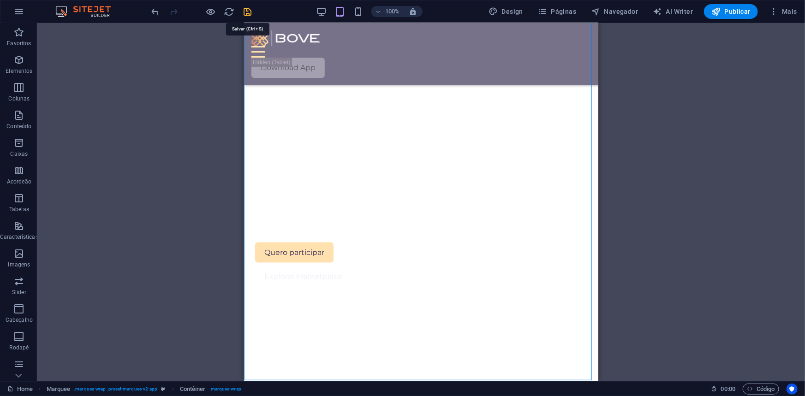
scroll to position [485, 0]
click at [246, 9] on icon "save" at bounding box center [248, 11] width 11 height 11
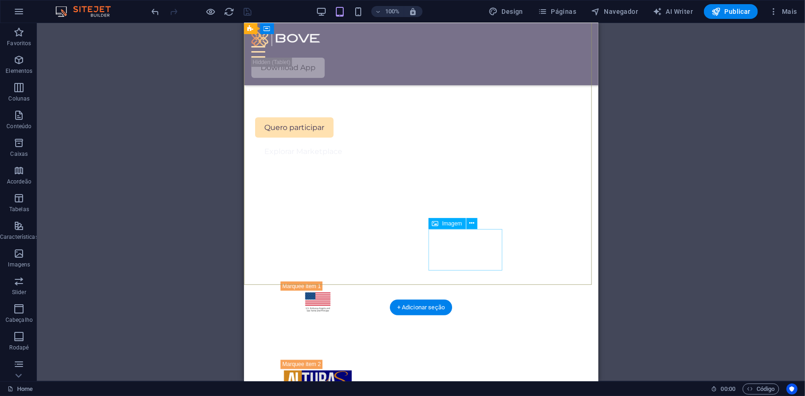
scroll to position [611, 0]
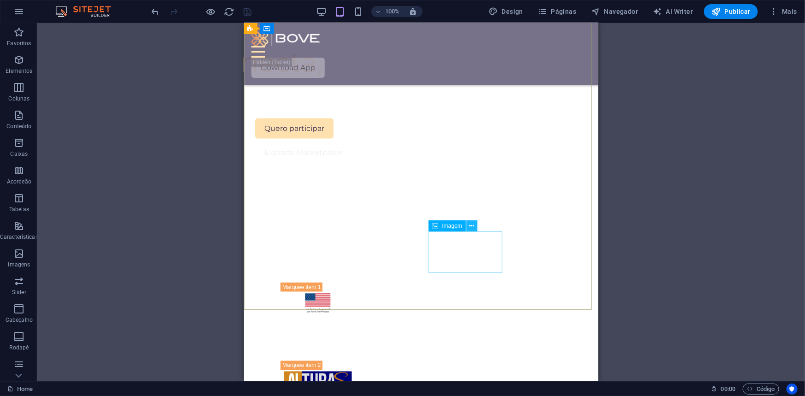
click at [469, 226] on icon at bounding box center [471, 226] width 5 height 10
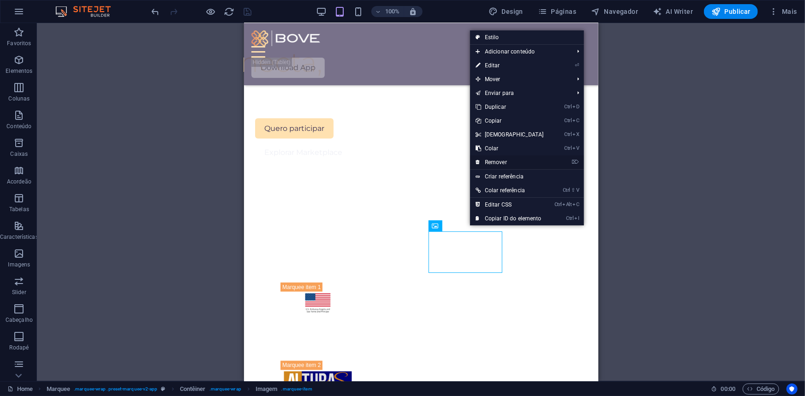
click at [494, 161] on link "⌦ Remover" at bounding box center [509, 162] width 79 height 14
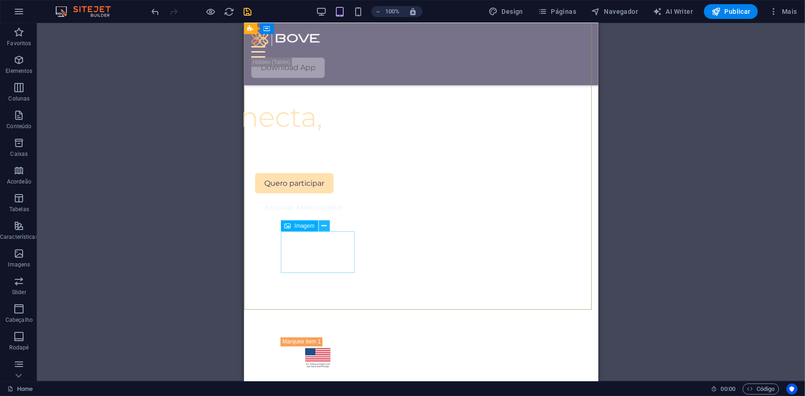
click at [324, 224] on icon at bounding box center [323, 226] width 5 height 10
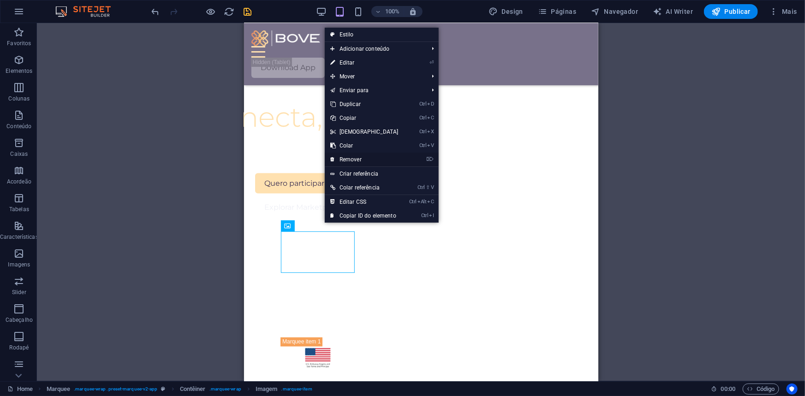
click at [354, 159] on link "⌦ Remover" at bounding box center [364, 160] width 79 height 14
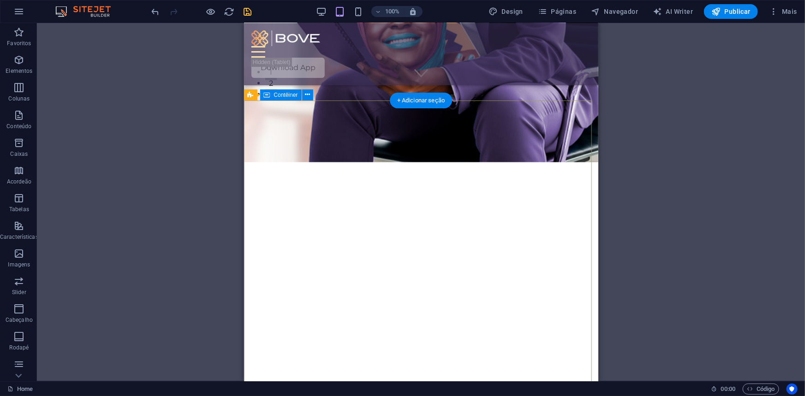
scroll to position [248, 0]
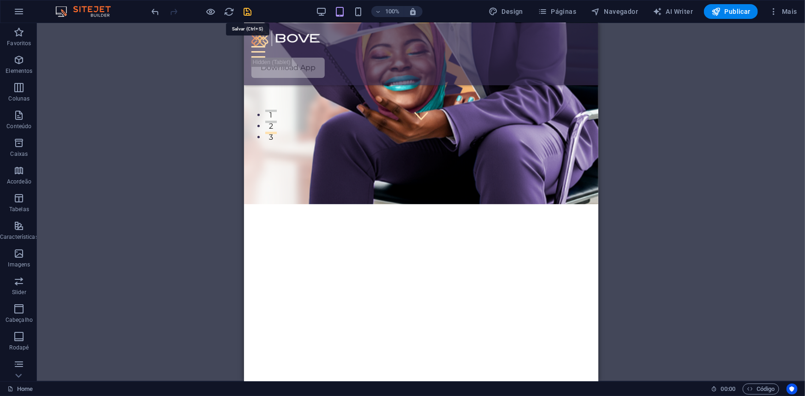
click at [251, 13] on icon "save" at bounding box center [248, 11] width 11 height 11
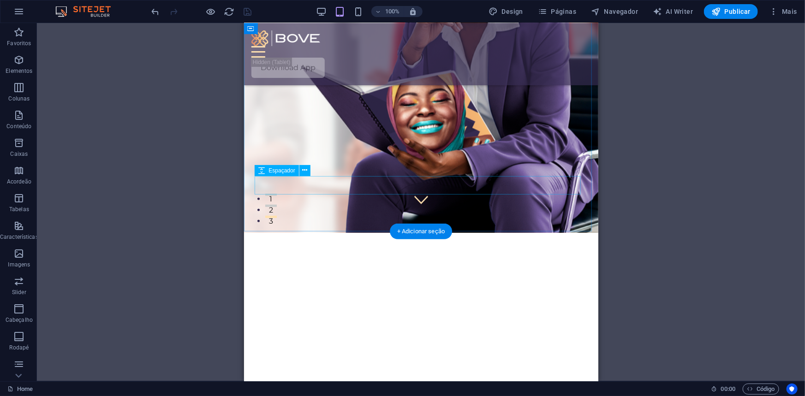
scroll to position [0, 0]
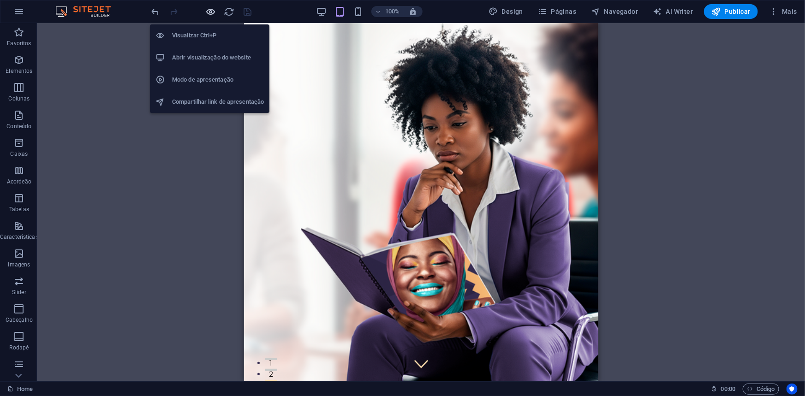
click at [213, 12] on icon "button" at bounding box center [211, 11] width 11 height 11
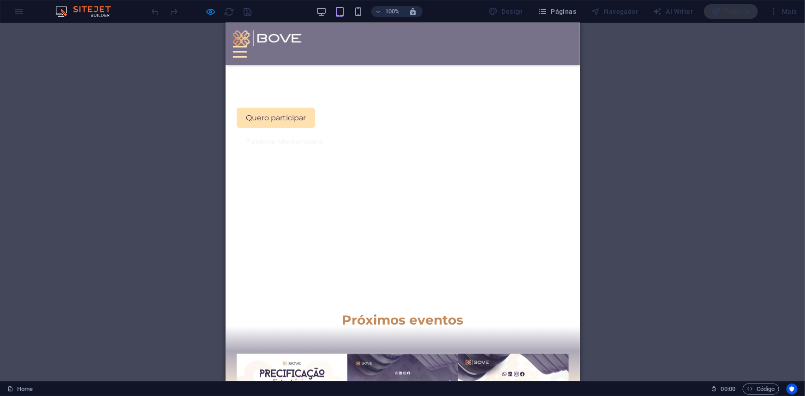
scroll to position [545, 0]
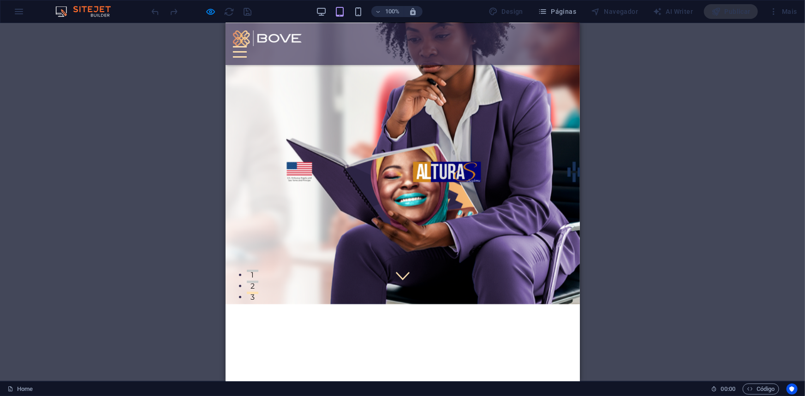
scroll to position [125, 0]
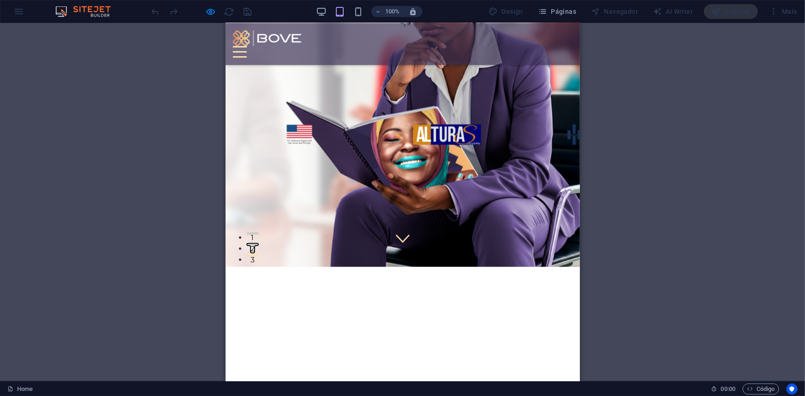
click at [258, 243] on button "2" at bounding box center [252, 244] width 12 height 2
click at [258, 232] on button "1" at bounding box center [252, 233] width 12 height 2
click at [367, 13] on div "100%" at bounding box center [369, 11] width 107 height 15
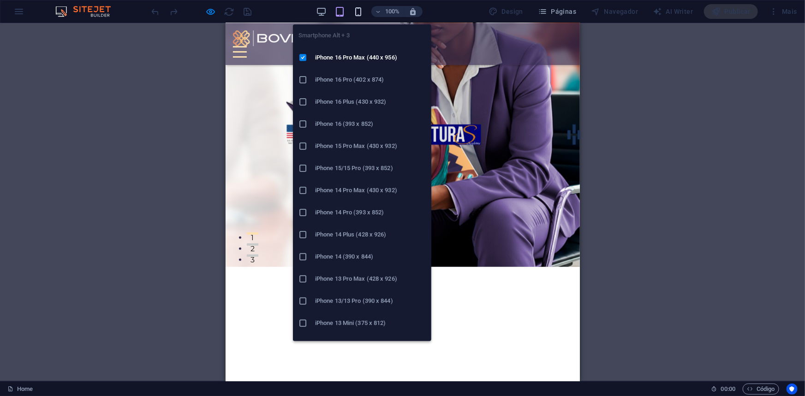
click at [360, 12] on icon "button" at bounding box center [358, 11] width 11 height 11
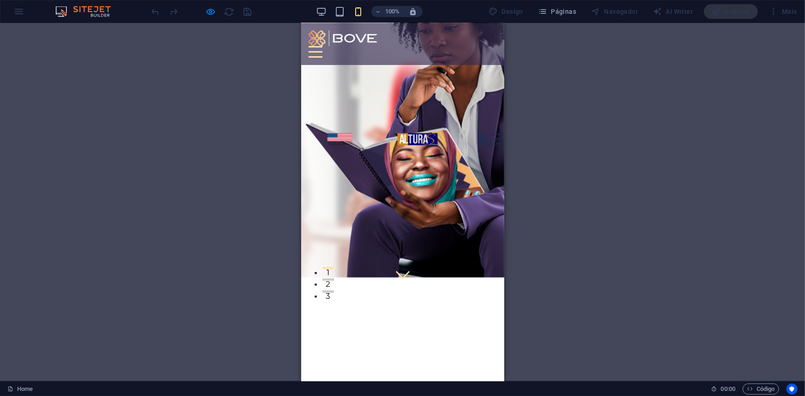
scroll to position [41, 0]
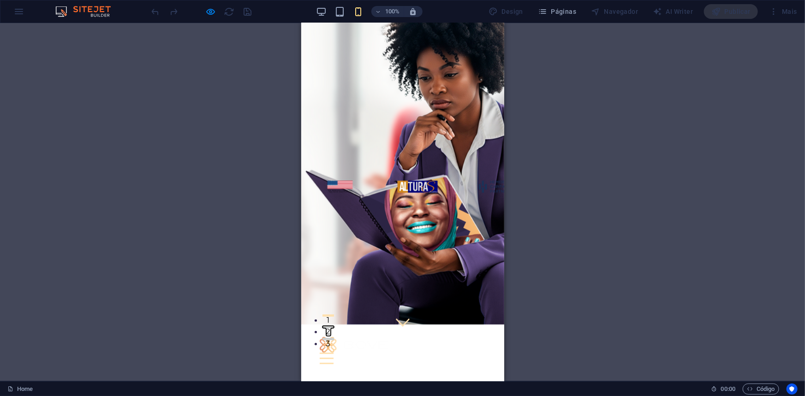
click at [333, 326] on button "2" at bounding box center [328, 327] width 12 height 2
click at [333, 338] on button "3" at bounding box center [328, 339] width 12 height 2
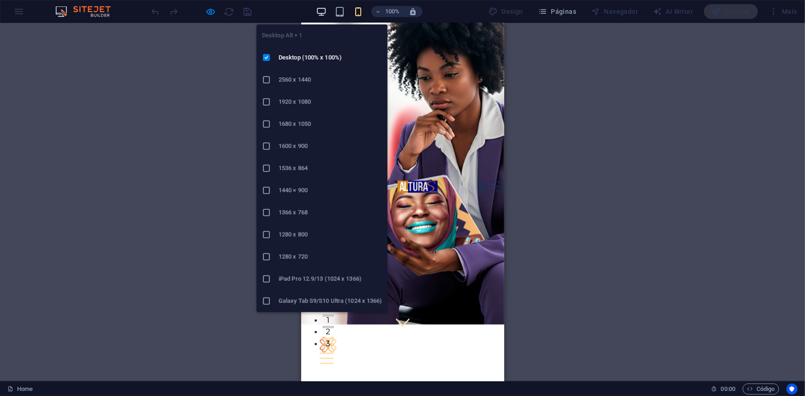
click at [323, 10] on icon "button" at bounding box center [321, 11] width 11 height 11
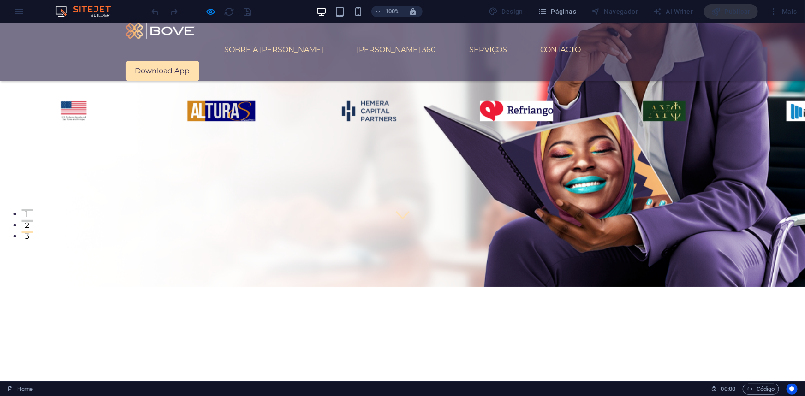
scroll to position [125, 0]
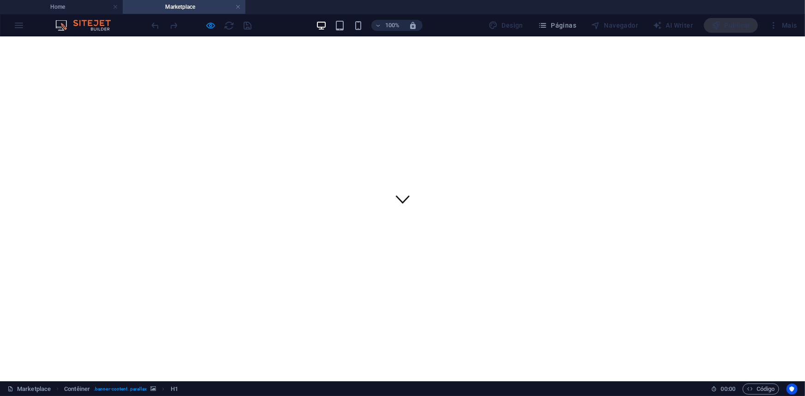
scroll to position [167, 0]
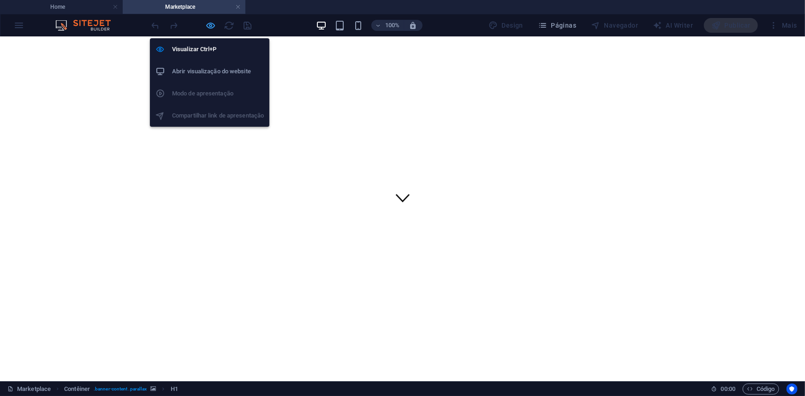
click at [208, 26] on icon "button" at bounding box center [211, 25] width 11 height 11
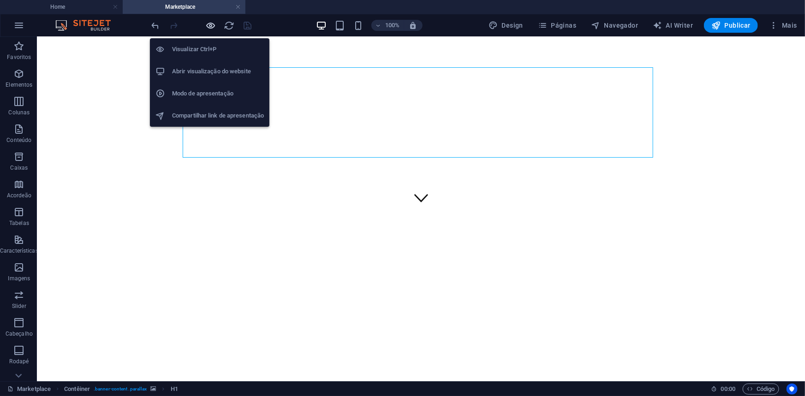
click at [208, 26] on icon "button" at bounding box center [211, 25] width 11 height 11
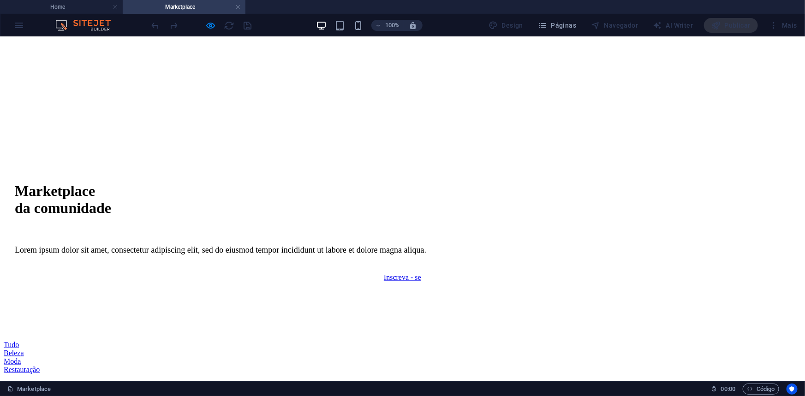
scroll to position [419, 0]
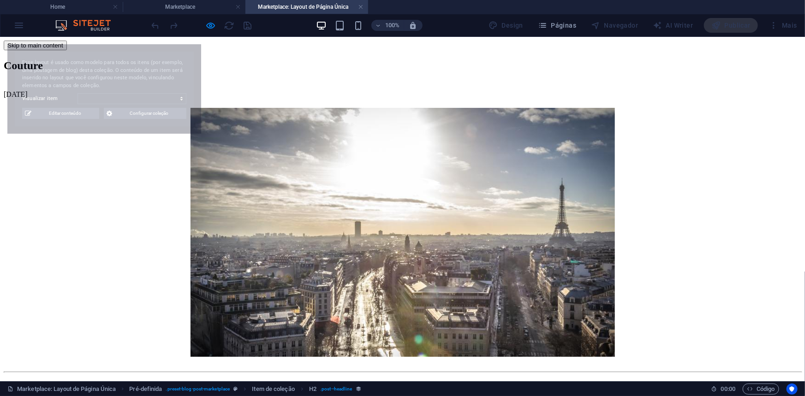
scroll to position [0, 0]
select select "68c8036e39f46689da06f08e"
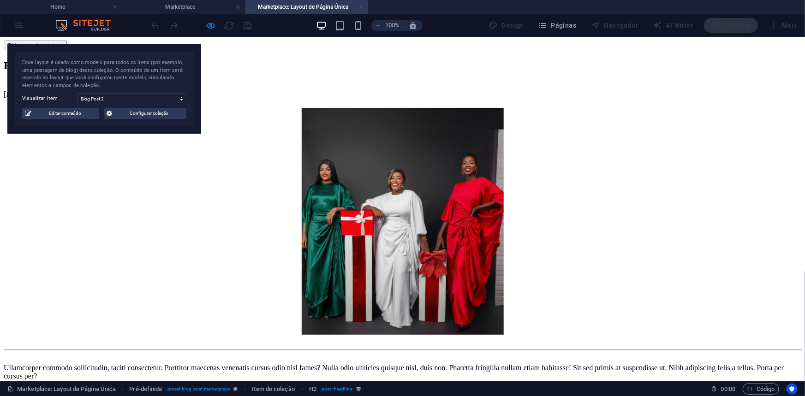
click at [360, 7] on link at bounding box center [361, 7] width 6 height 9
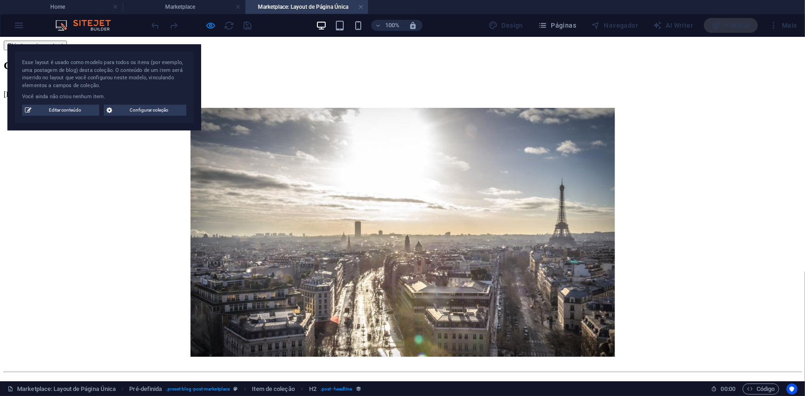
scroll to position [0, 0]
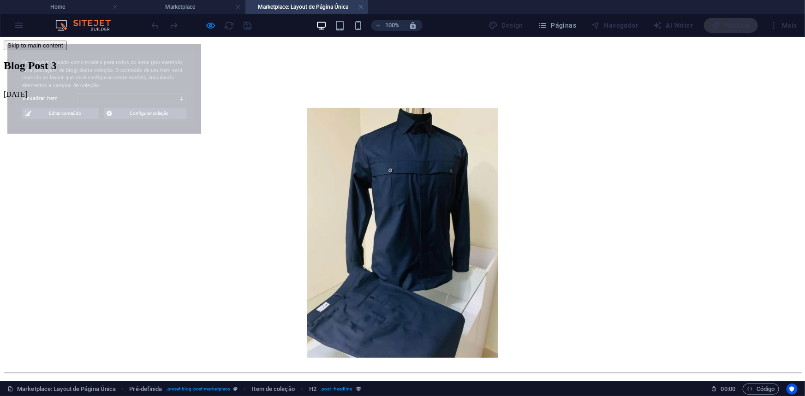
select select "68c8036e39f46689da06f08f"
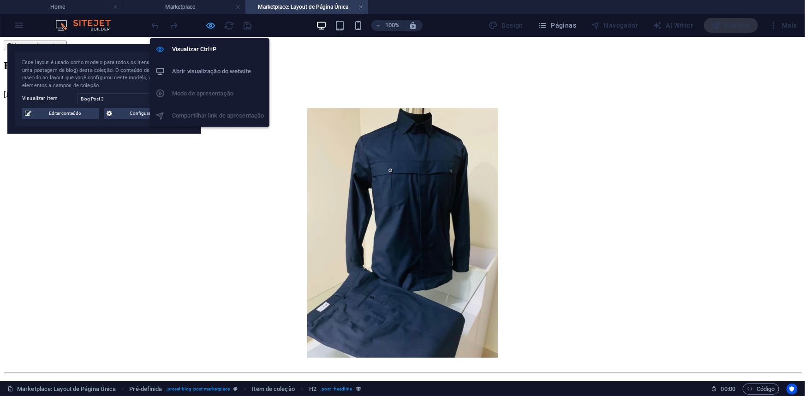
click at [208, 25] on icon "button" at bounding box center [211, 25] width 11 height 11
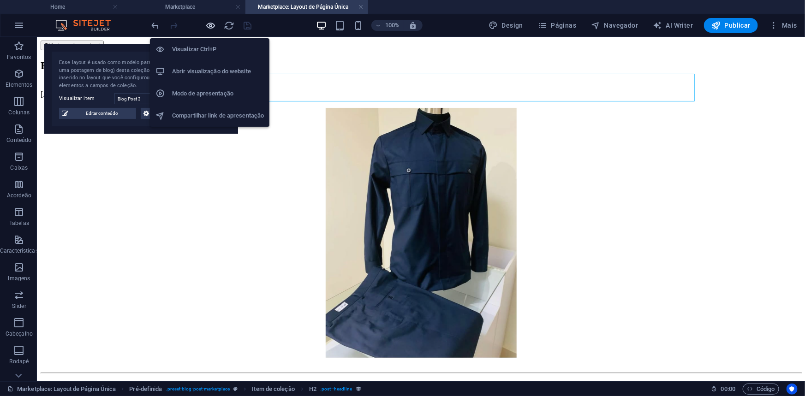
click at [208, 25] on icon "button" at bounding box center [211, 25] width 11 height 11
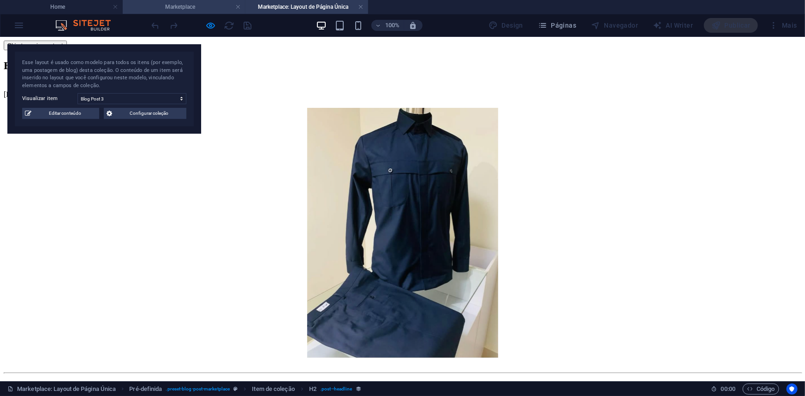
click at [197, 8] on h4 "Marketplace" at bounding box center [184, 7] width 123 height 10
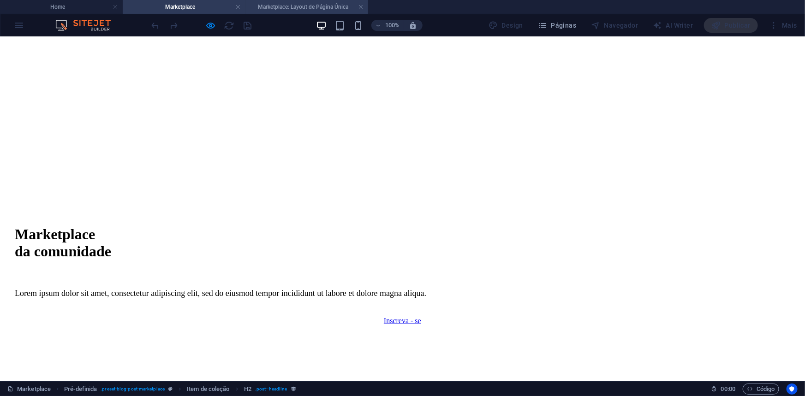
click at [364, 6] on h4 "Marketplace: Layout de Página Única" at bounding box center [306, 7] width 123 height 10
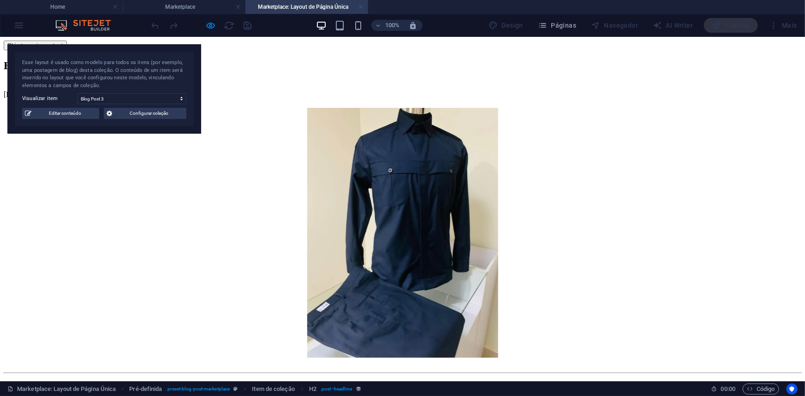
click at [360, 5] on link at bounding box center [361, 7] width 6 height 9
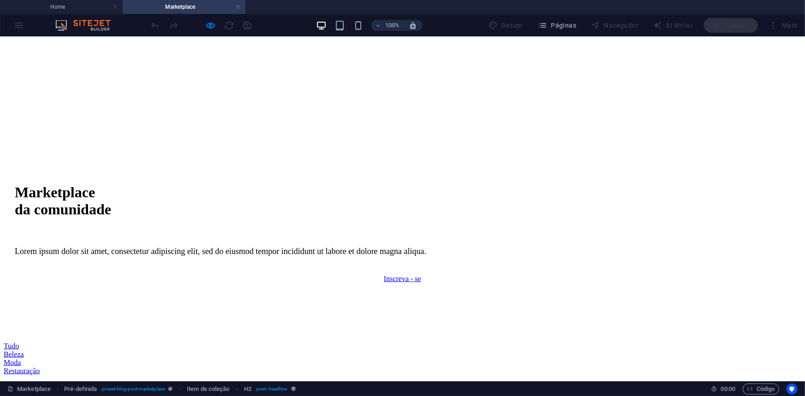
scroll to position [419, 0]
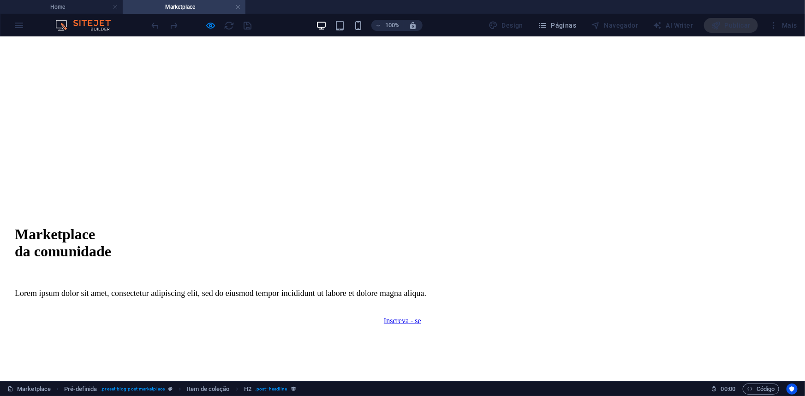
click at [19, 384] on link "Tudo" at bounding box center [11, 388] width 15 height 8
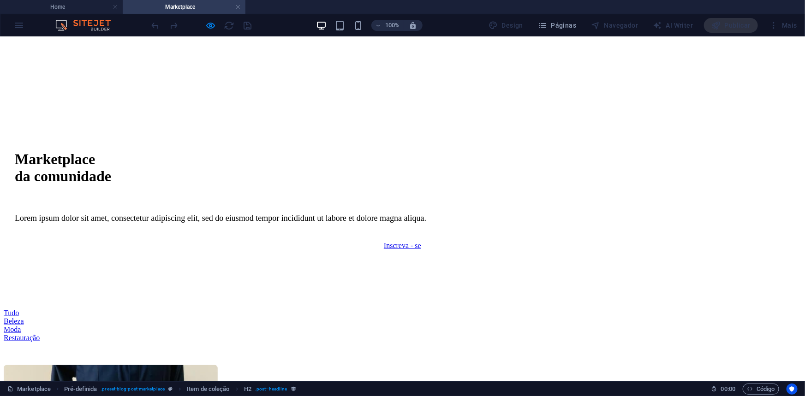
scroll to position [503, 0]
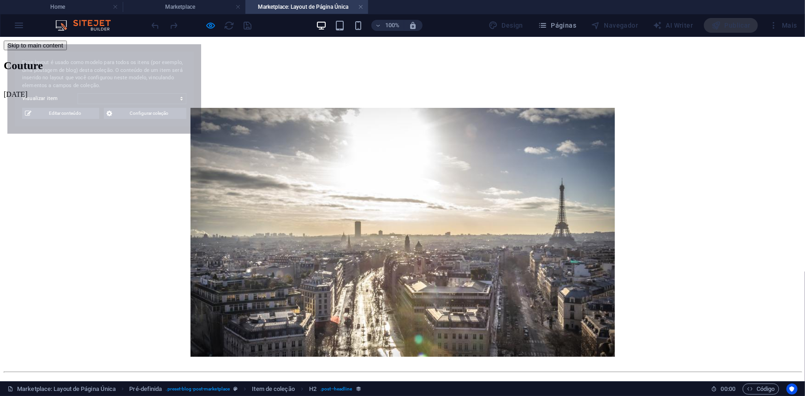
scroll to position [0, 0]
select select "68c8036e39f46689da06f08f"
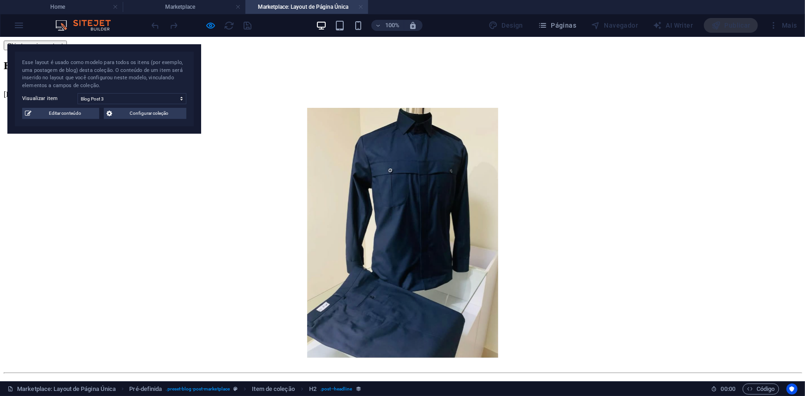
click at [360, 5] on link at bounding box center [361, 7] width 6 height 9
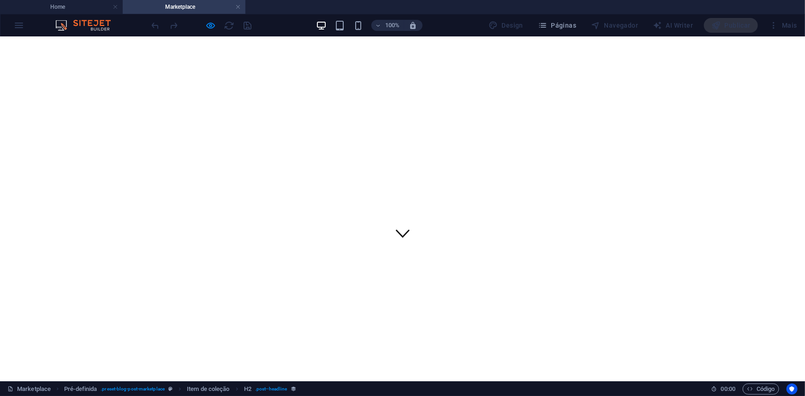
scroll to position [0, 0]
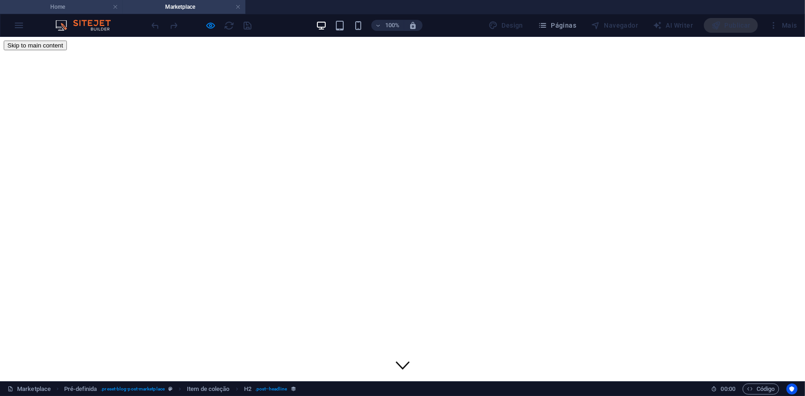
click at [58, 6] on h4 "Home" at bounding box center [61, 7] width 123 height 10
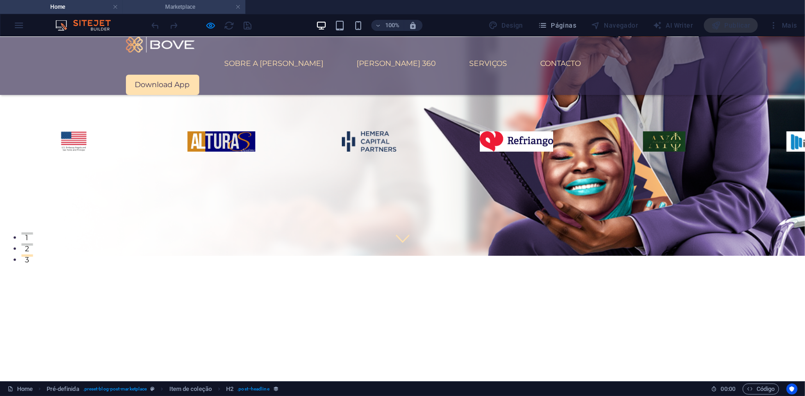
click at [161, 10] on h4 "Marketplace" at bounding box center [184, 7] width 123 height 10
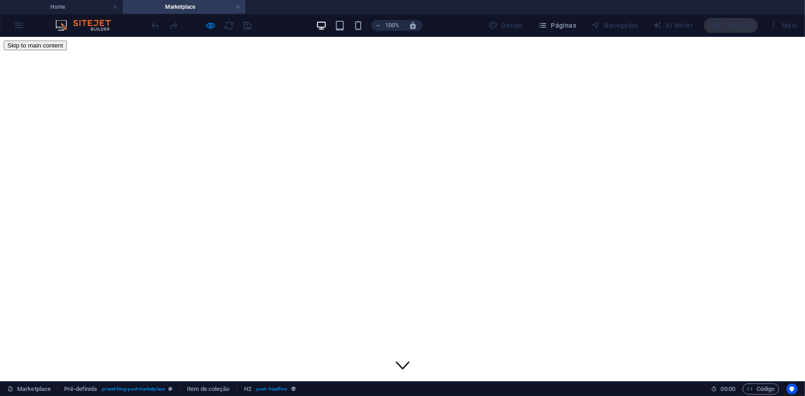
scroll to position [0, 0]
click at [93, 6] on h4 "Home" at bounding box center [61, 7] width 123 height 10
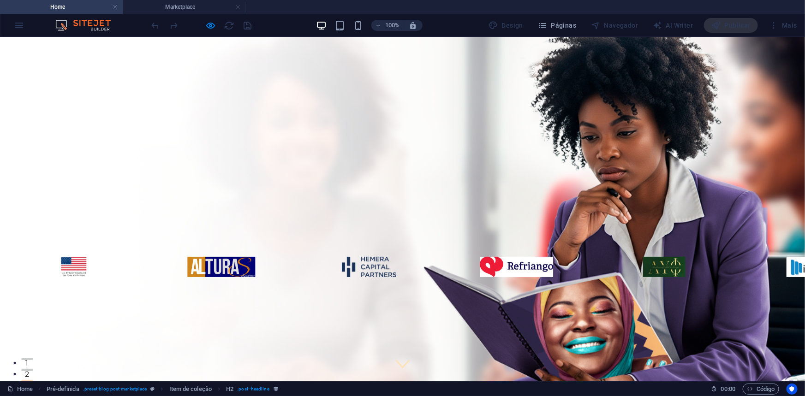
scroll to position [125, 0]
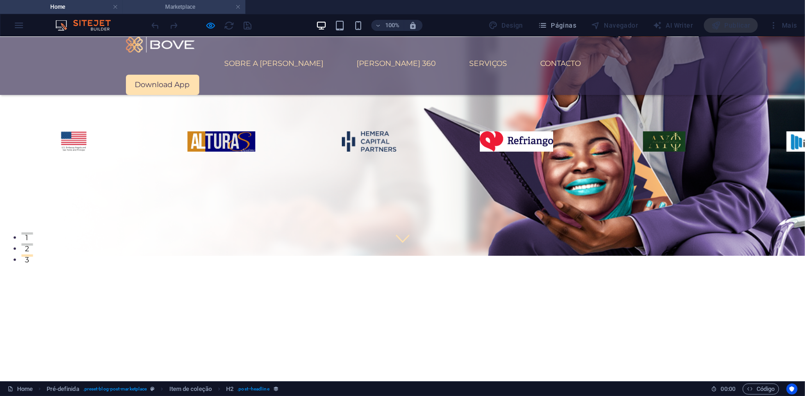
click at [180, 6] on h4 "Marketplace" at bounding box center [184, 7] width 123 height 10
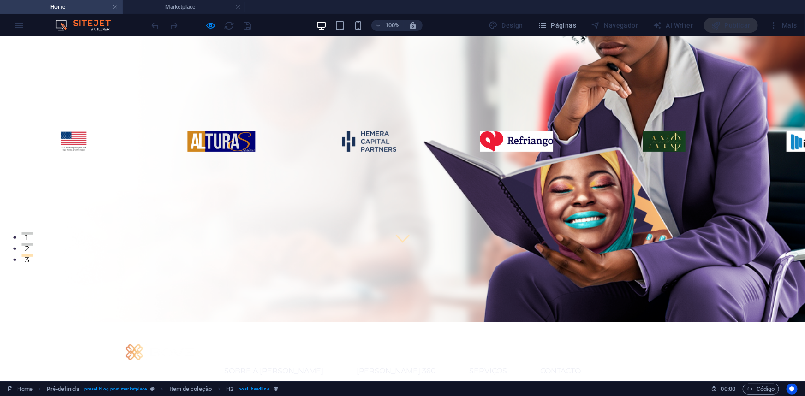
scroll to position [0, 0]
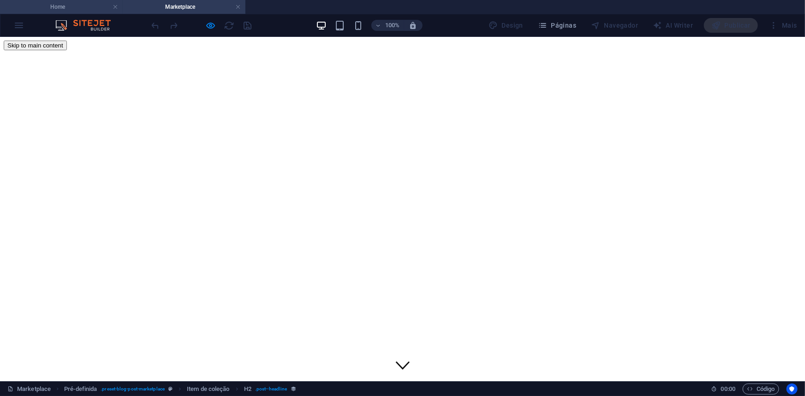
click at [88, 5] on h4 "Home" at bounding box center [61, 7] width 123 height 10
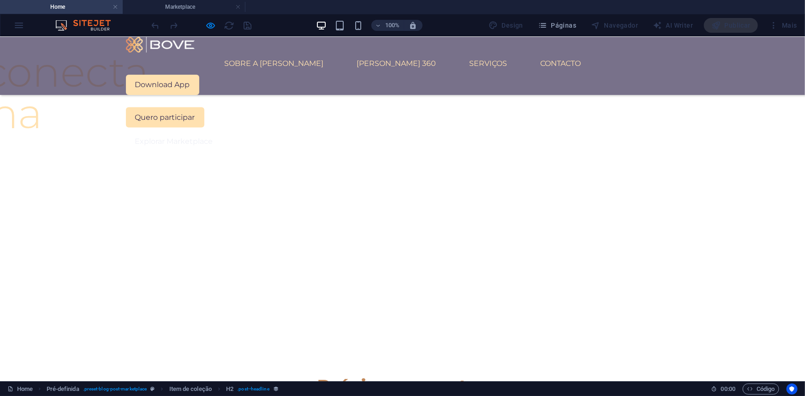
scroll to position [796, 0]
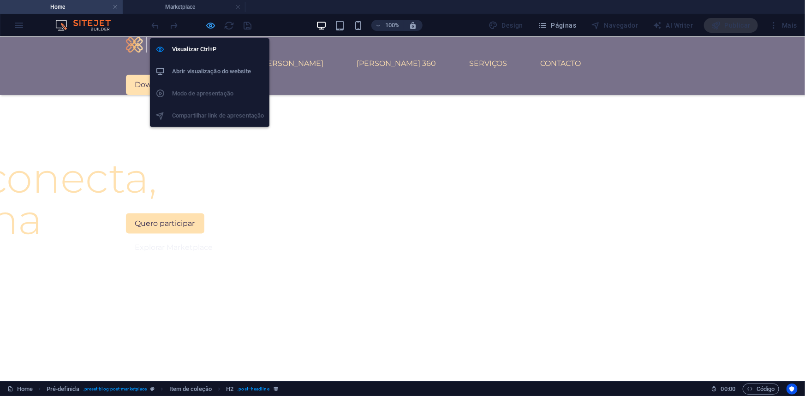
click at [212, 28] on icon "button" at bounding box center [211, 25] width 11 height 11
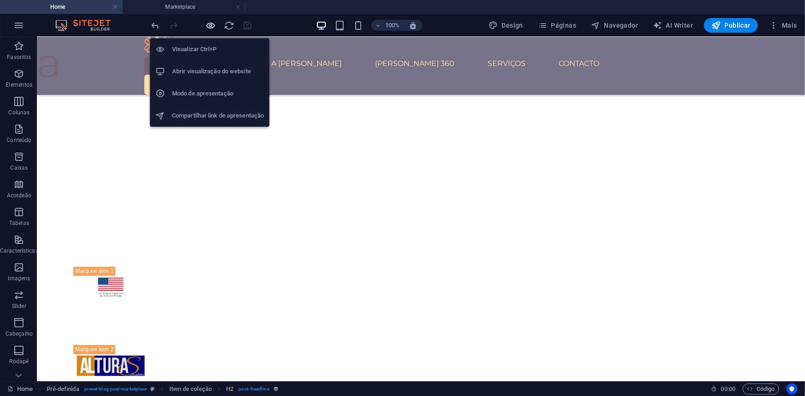
click at [210, 24] on icon "button" at bounding box center [211, 25] width 11 height 11
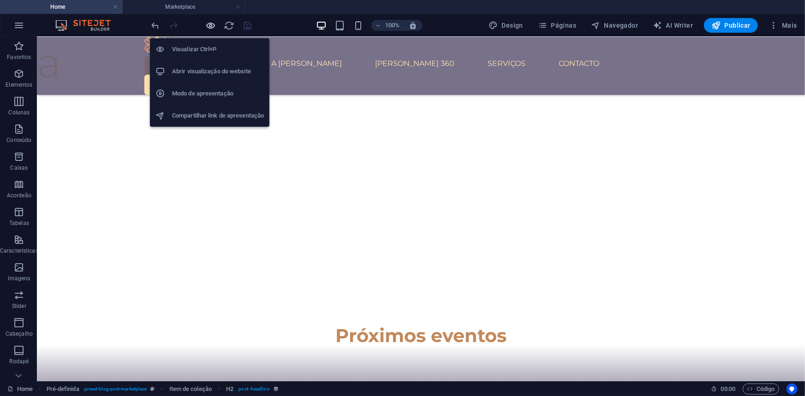
scroll to position [670, 0]
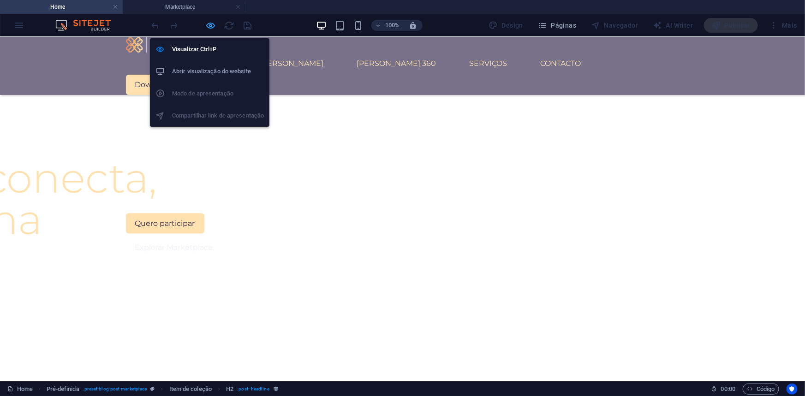
click at [213, 26] on icon "button" at bounding box center [211, 25] width 11 height 11
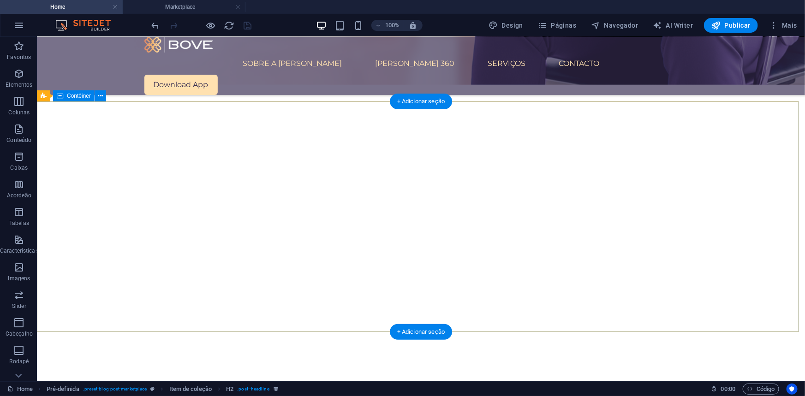
scroll to position [450, 0]
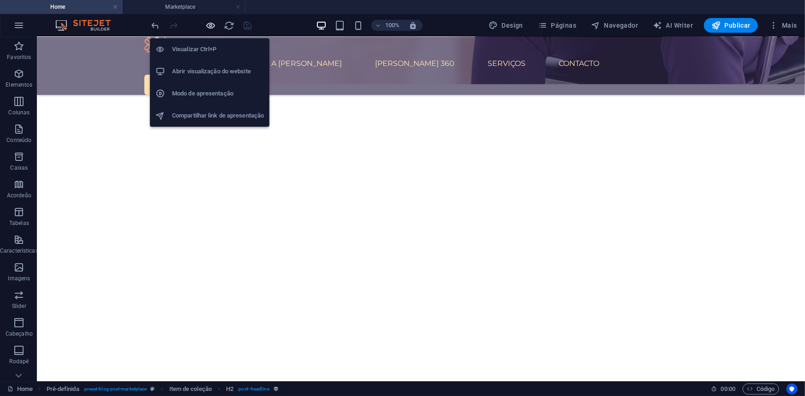
click at [212, 26] on icon "button" at bounding box center [211, 25] width 11 height 11
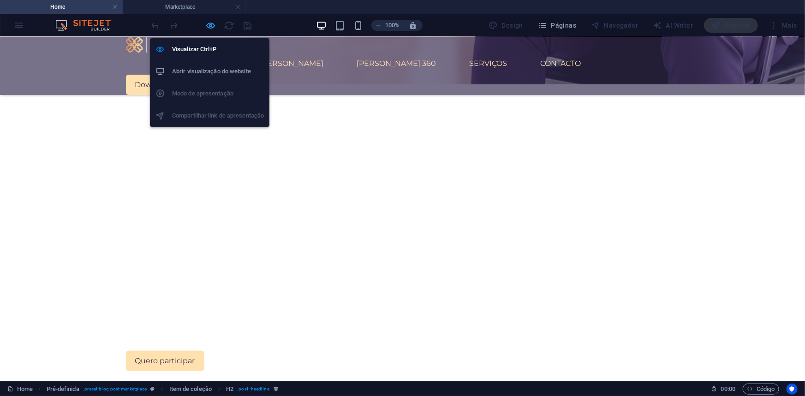
click at [210, 24] on icon "button" at bounding box center [211, 25] width 11 height 11
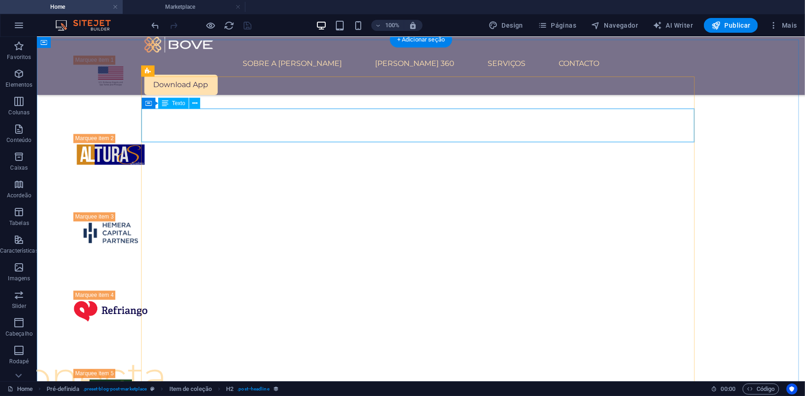
scroll to position [994, 0]
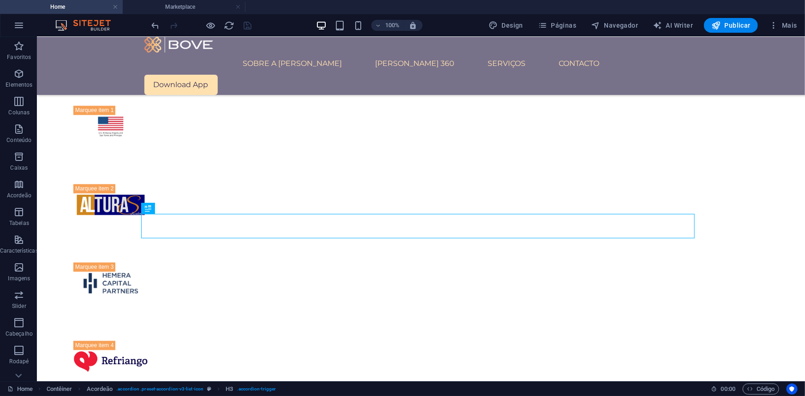
scroll to position [911, 0]
